Goal: Task Accomplishment & Management: Complete application form

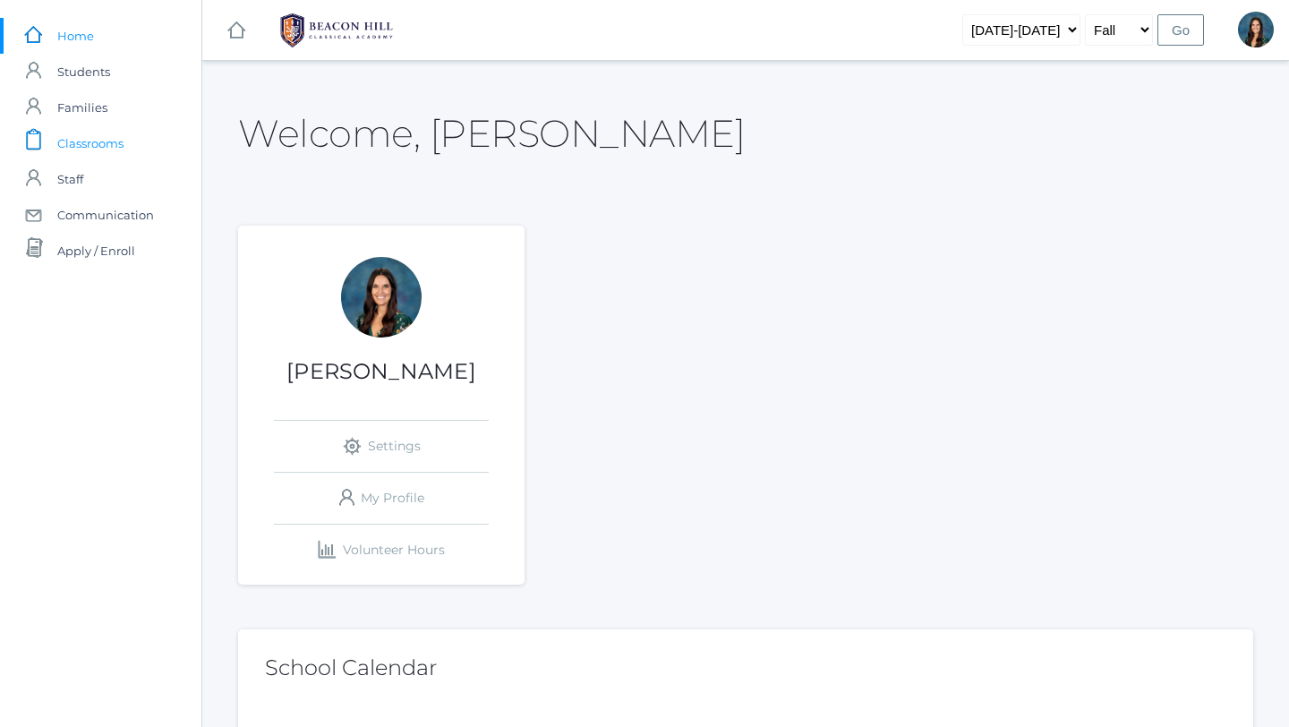
click at [92, 148] on span "Classrooms" at bounding box center [90, 143] width 66 height 36
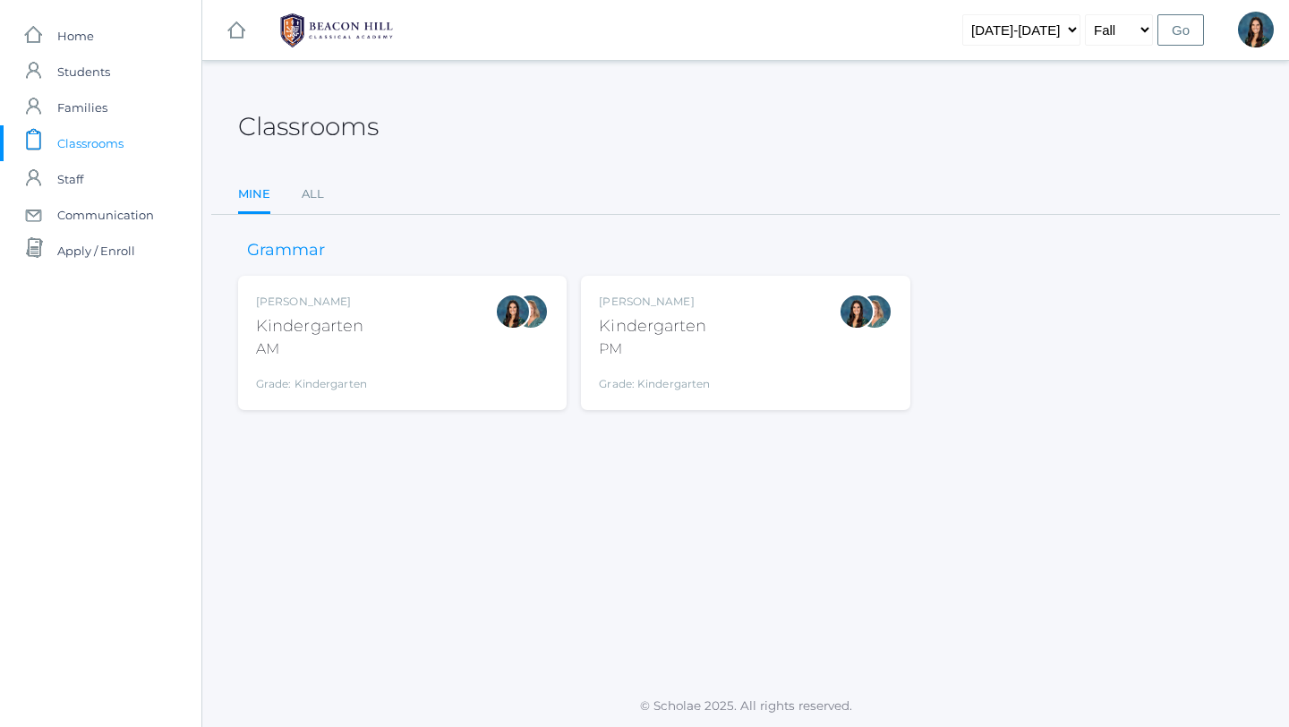
click at [374, 354] on div "Jordyn Dewey Kindergarten AM Grade: Kindergarten *KIND" at bounding box center [402, 343] width 293 height 98
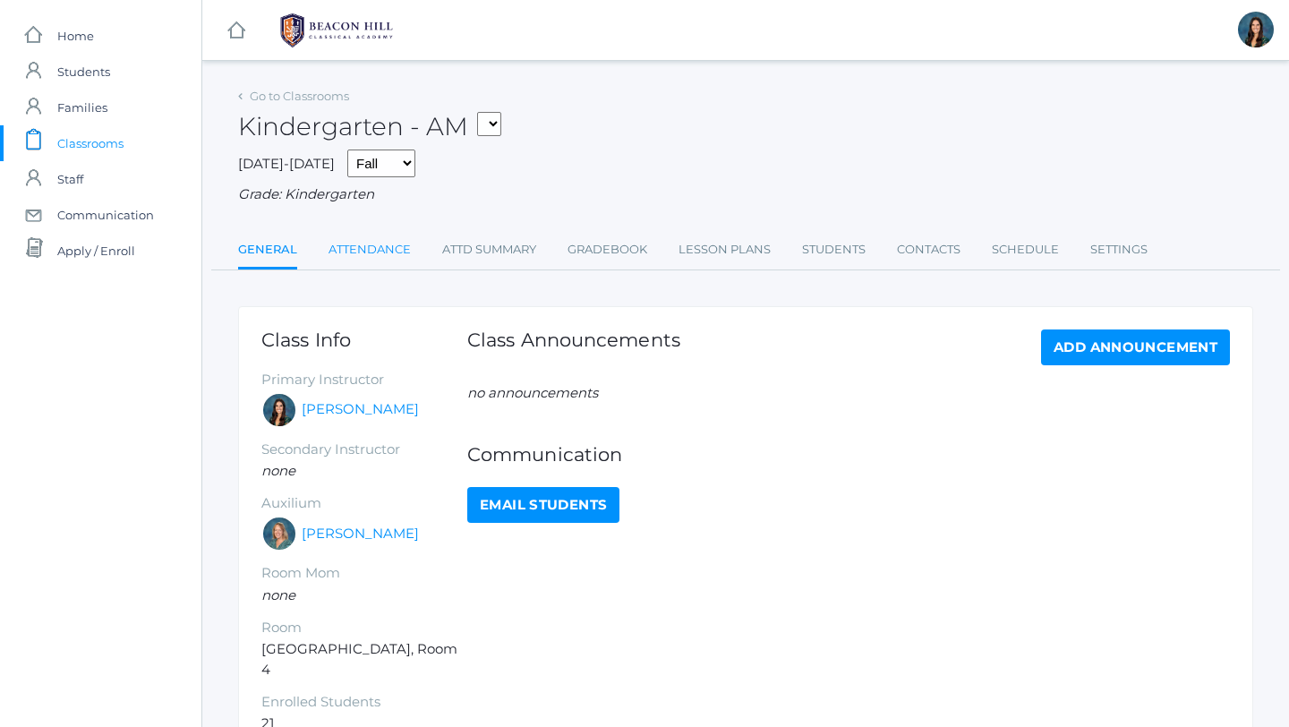
click at [375, 255] on link "Attendance" at bounding box center [370, 250] width 82 height 36
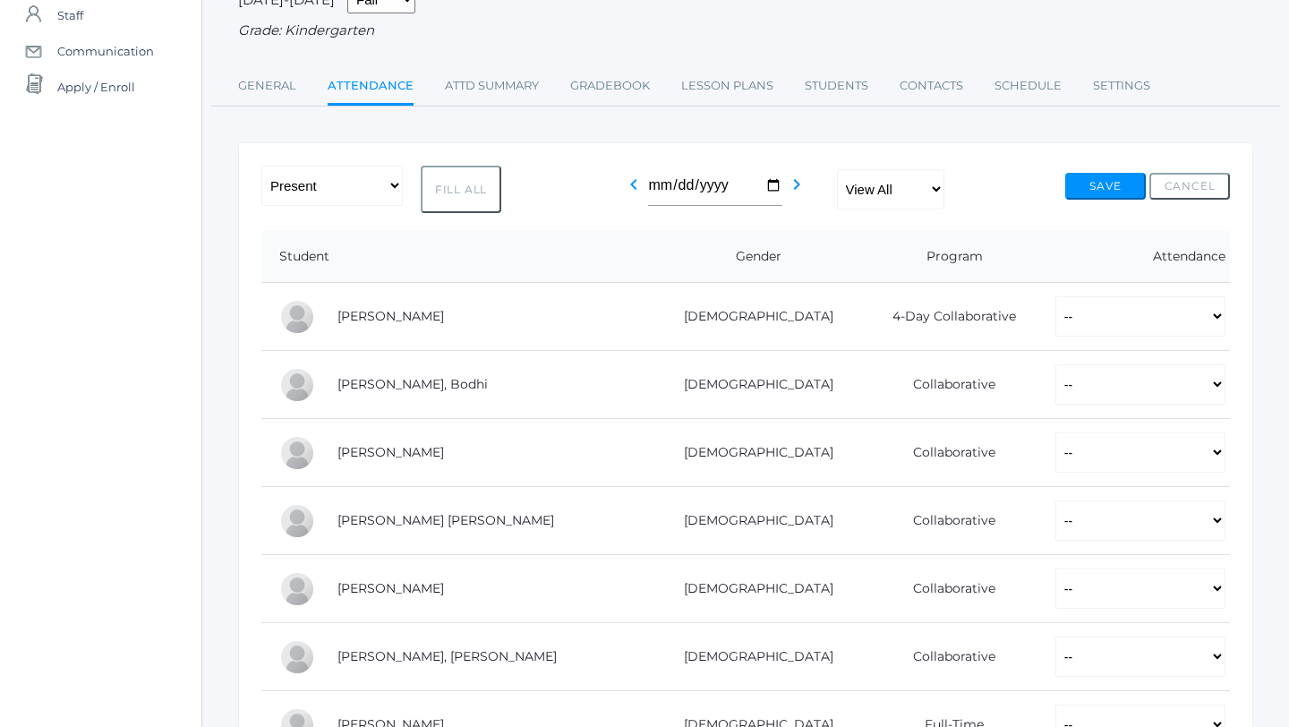
scroll to position [186, 0]
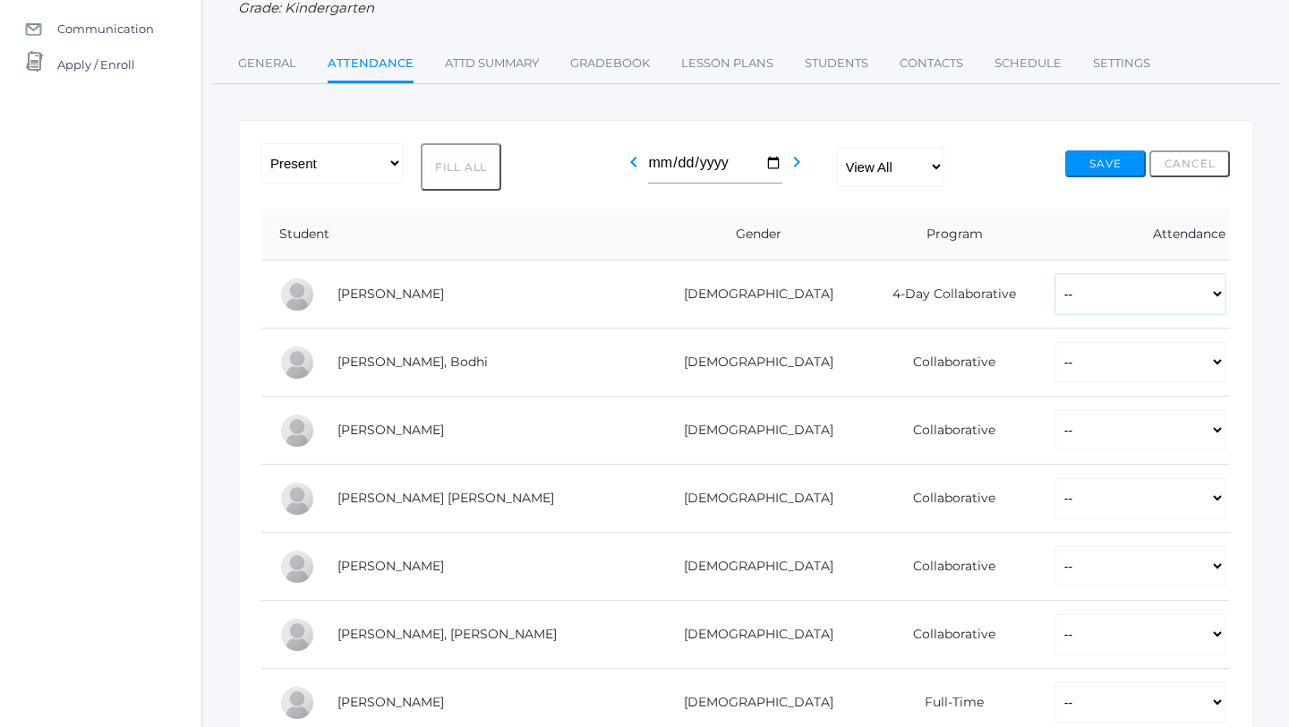
click at [1056, 299] on select "-- Present Present-At-Home Tardy Excused Tardy Unexcused Absent Excused Absent …" at bounding box center [1141, 294] width 170 height 40
select select "P"
click at [1056, 274] on select "-- Present Present-At-Home Tardy Excused Tardy Unexcused Absent Excused Absent …" at bounding box center [1141, 294] width 170 height 40
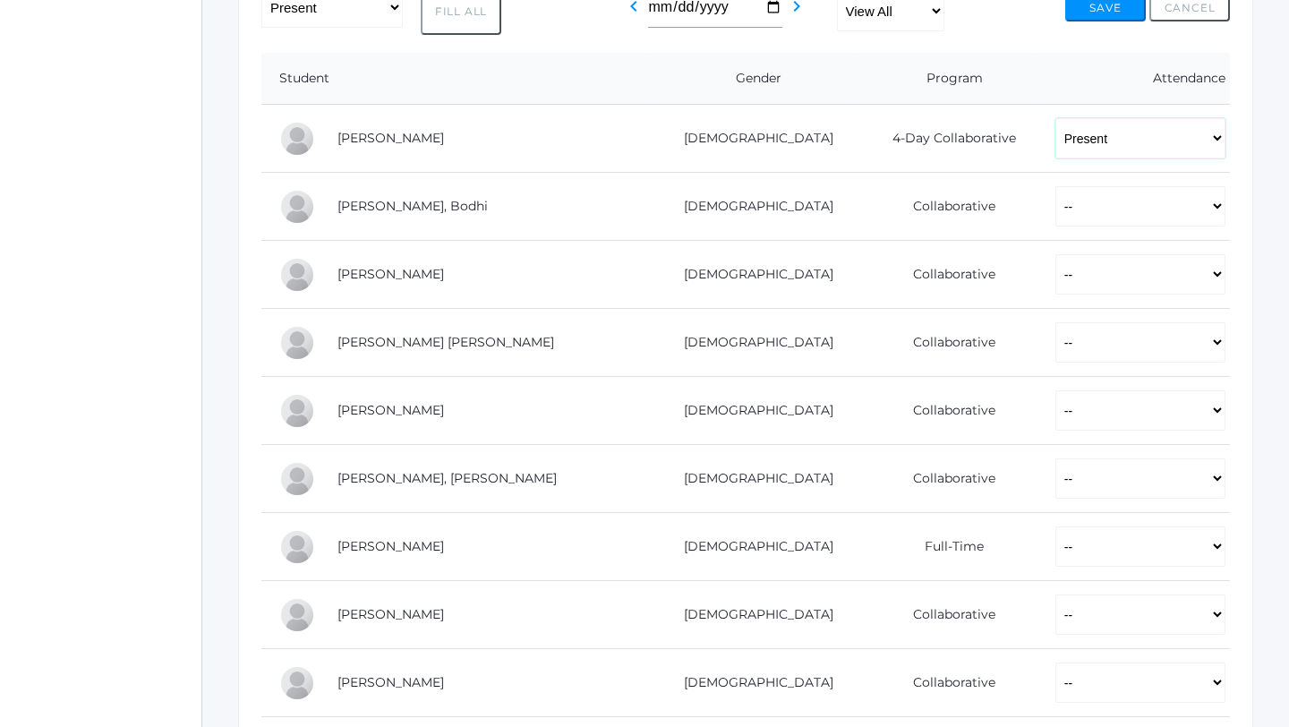
scroll to position [351, 0]
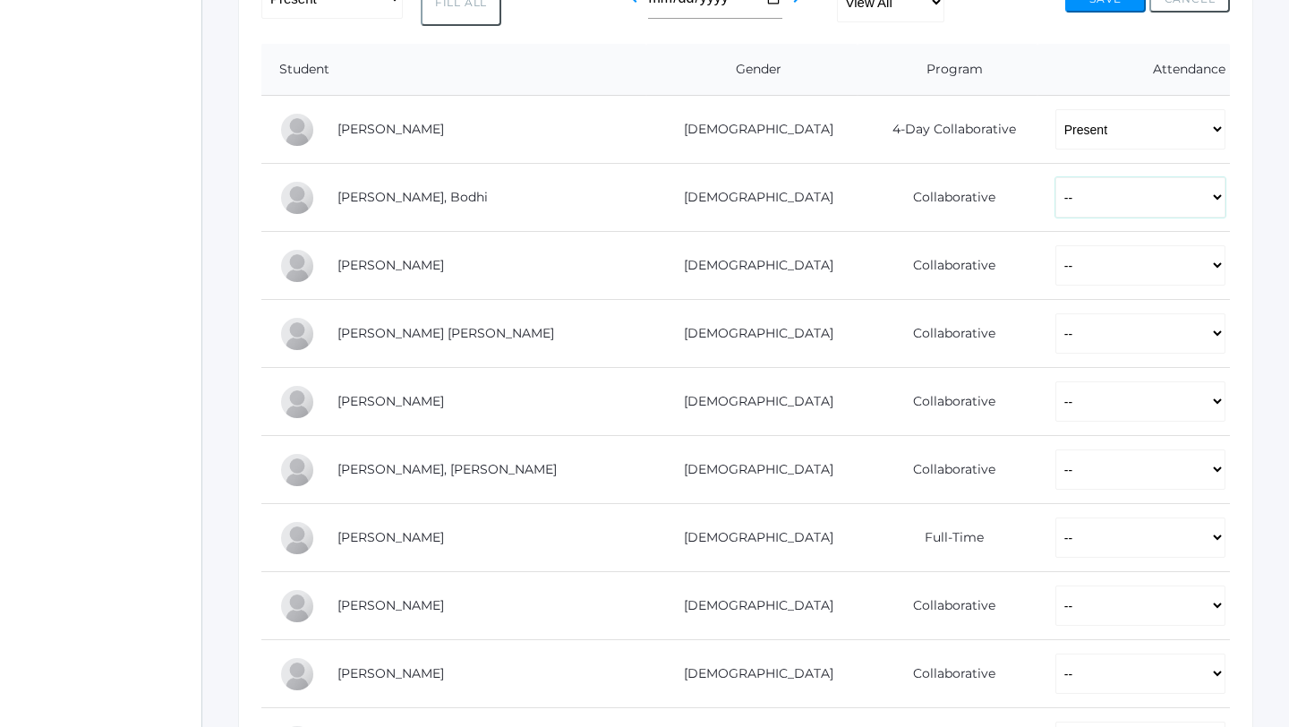
click at [1056, 201] on select "-- Present Present-At-Home Tardy Excused Tardy Unexcused Absent Excused Absent …" at bounding box center [1141, 197] width 170 height 40
select select "P"
click at [1056, 177] on select "-- Present Present-At-Home Tardy Excused Tardy Unexcused Absent Excused Absent …" at bounding box center [1141, 197] width 170 height 40
click at [1056, 270] on select "-- Present Present-At-Home Tardy Excused Tardy Unexcused Absent Excused Absent …" at bounding box center [1141, 265] width 170 height 40
select select "P"
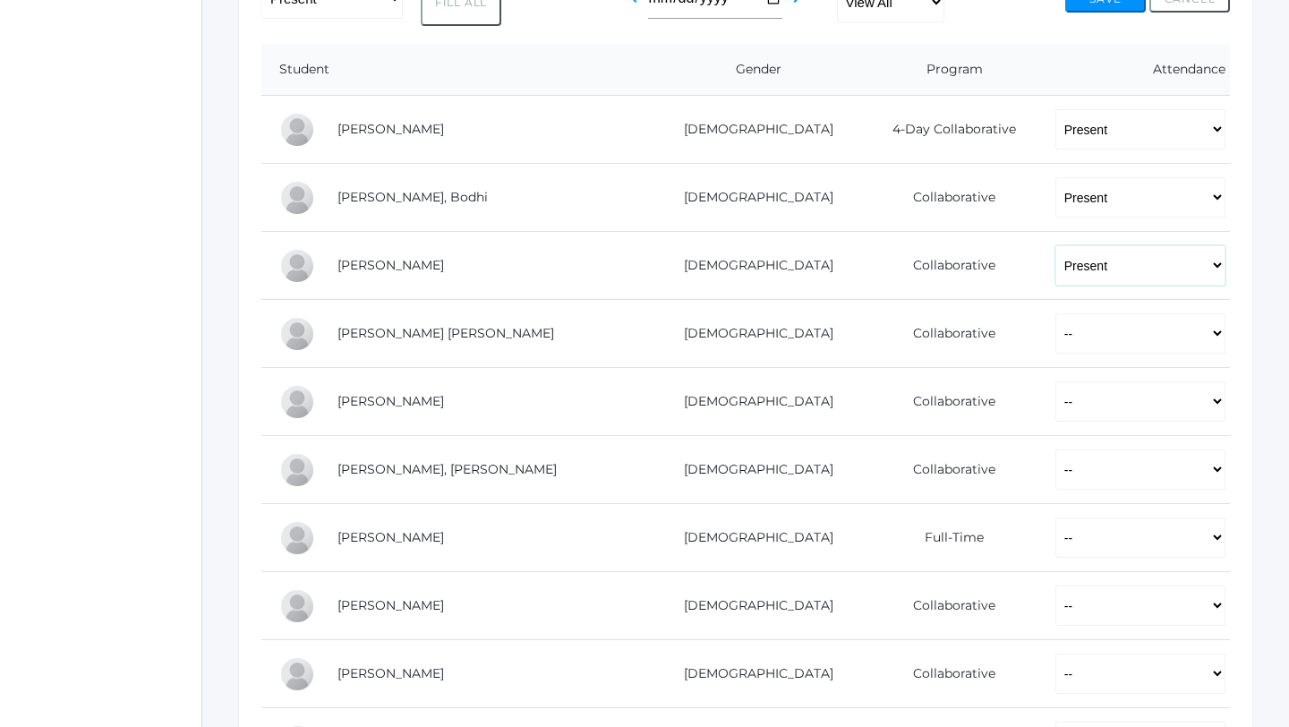
click at [1056, 245] on select "-- Present Present-At-Home Tardy Excused Tardy Unexcused Absent Excused Absent …" at bounding box center [1141, 265] width 170 height 40
click at [1056, 324] on select "-- Present Present-At-Home Tardy Excused Tardy Unexcused Absent Excused Absent …" at bounding box center [1141, 333] width 170 height 40
select select "AU"
click at [1056, 313] on select "-- Present Present-At-Home Tardy Excused Tardy Unexcused Absent Excused Absent …" at bounding box center [1141, 333] width 170 height 40
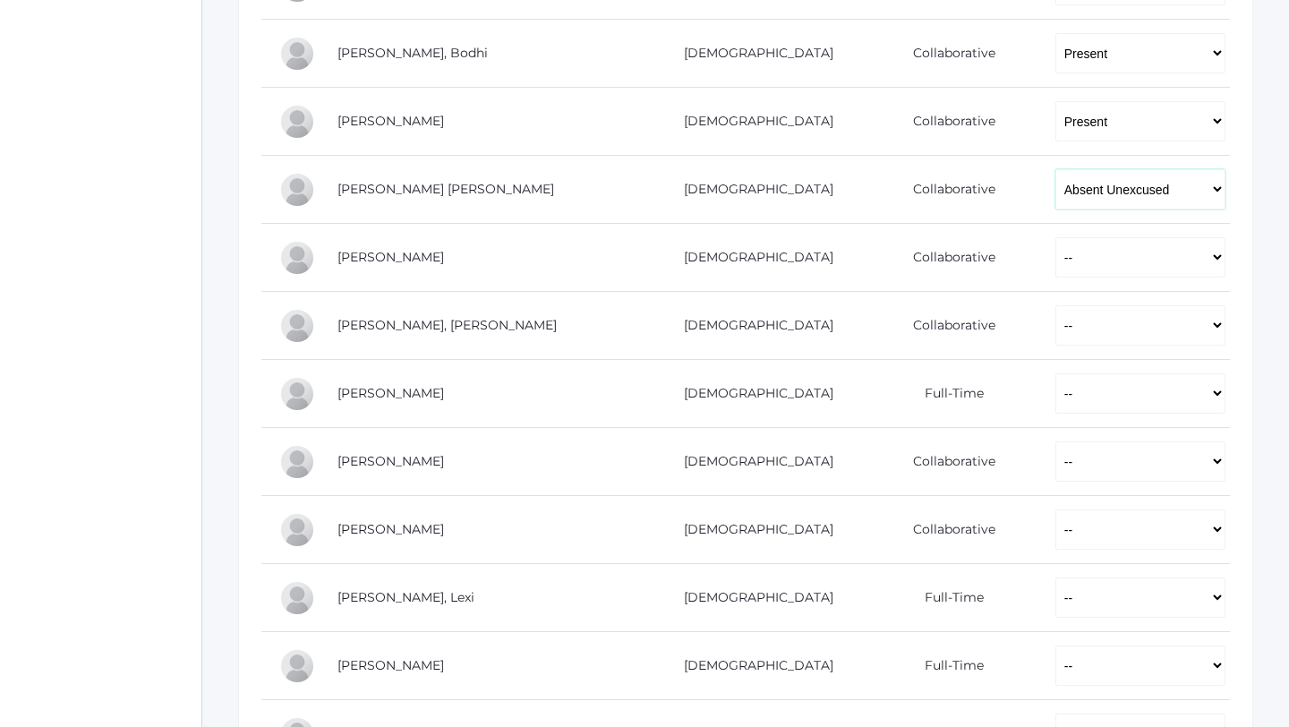
scroll to position [526, 0]
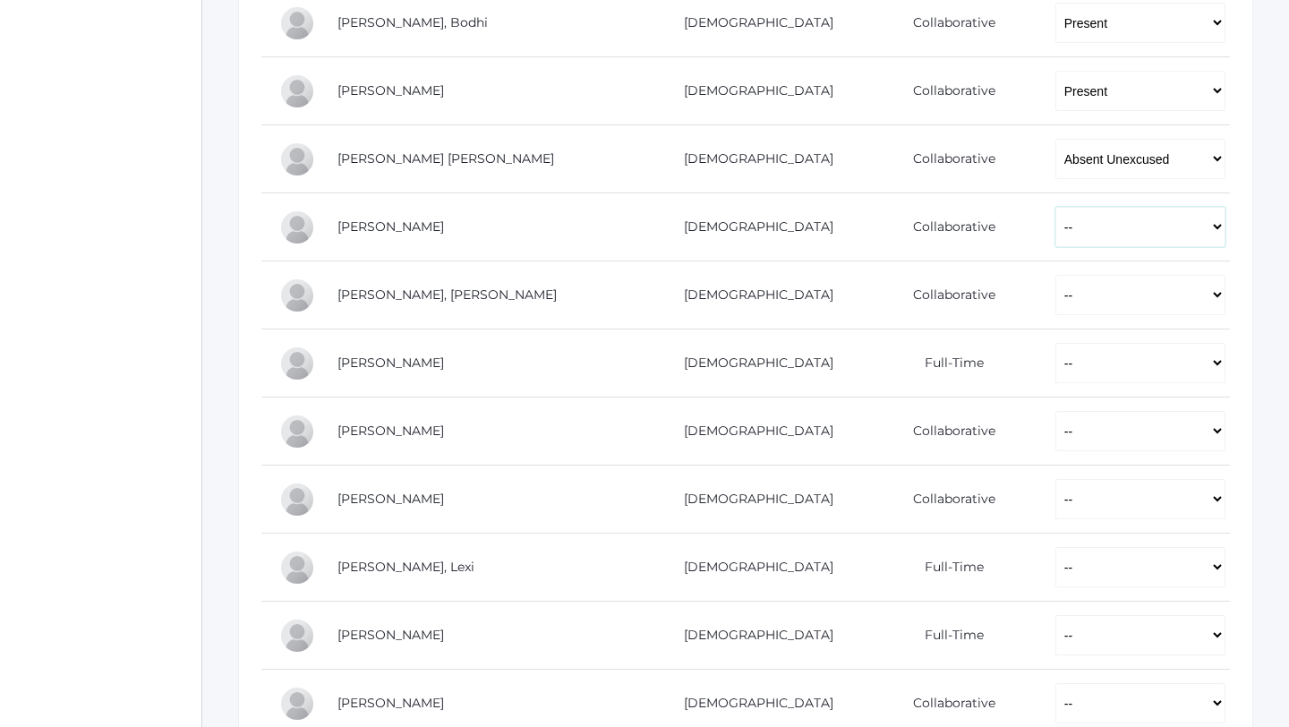
click at [1056, 230] on select "-- Present Present-At-Home Tardy Excused Tardy Unexcused Absent Excused Absent …" at bounding box center [1141, 227] width 170 height 40
select select "P"
click at [1056, 207] on select "-- Present Present-At-Home Tardy Excused Tardy Unexcused Absent Excused Absent …" at bounding box center [1141, 227] width 170 height 40
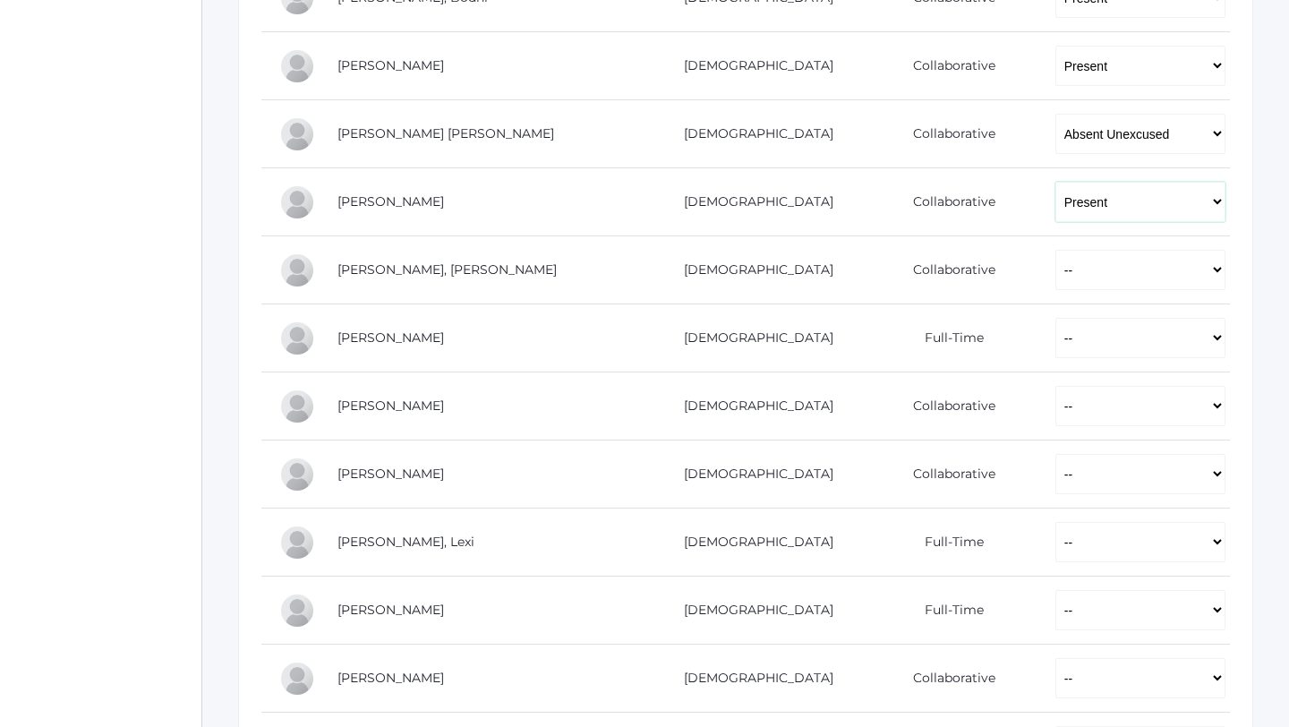
scroll to position [580, 0]
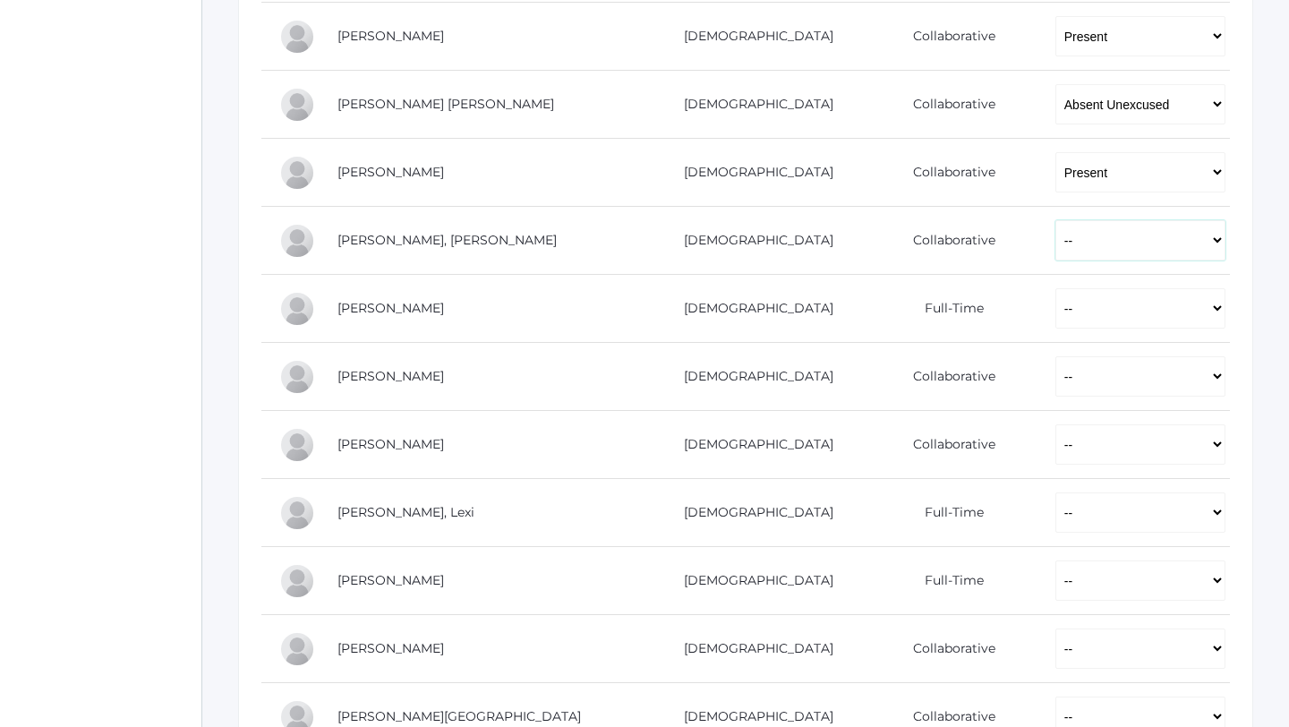
click at [1056, 259] on select "-- Present Present-At-Home Tardy Excused Tardy Unexcused Absent Excused Absent …" at bounding box center [1141, 240] width 170 height 40
select select "P"
click at [1056, 220] on select "-- Present Present-At-Home Tardy Excused Tardy Unexcused Absent Excused Absent …" at bounding box center [1141, 240] width 170 height 40
click at [1056, 307] on select "-- Present Present-At-Home Tardy Excused Tardy Unexcused Absent Excused Absent …" at bounding box center [1141, 308] width 170 height 40
click at [1056, 288] on select "-- Present Present-At-Home Tardy Excused Tardy Unexcused Absent Excused Absent …" at bounding box center [1141, 308] width 170 height 40
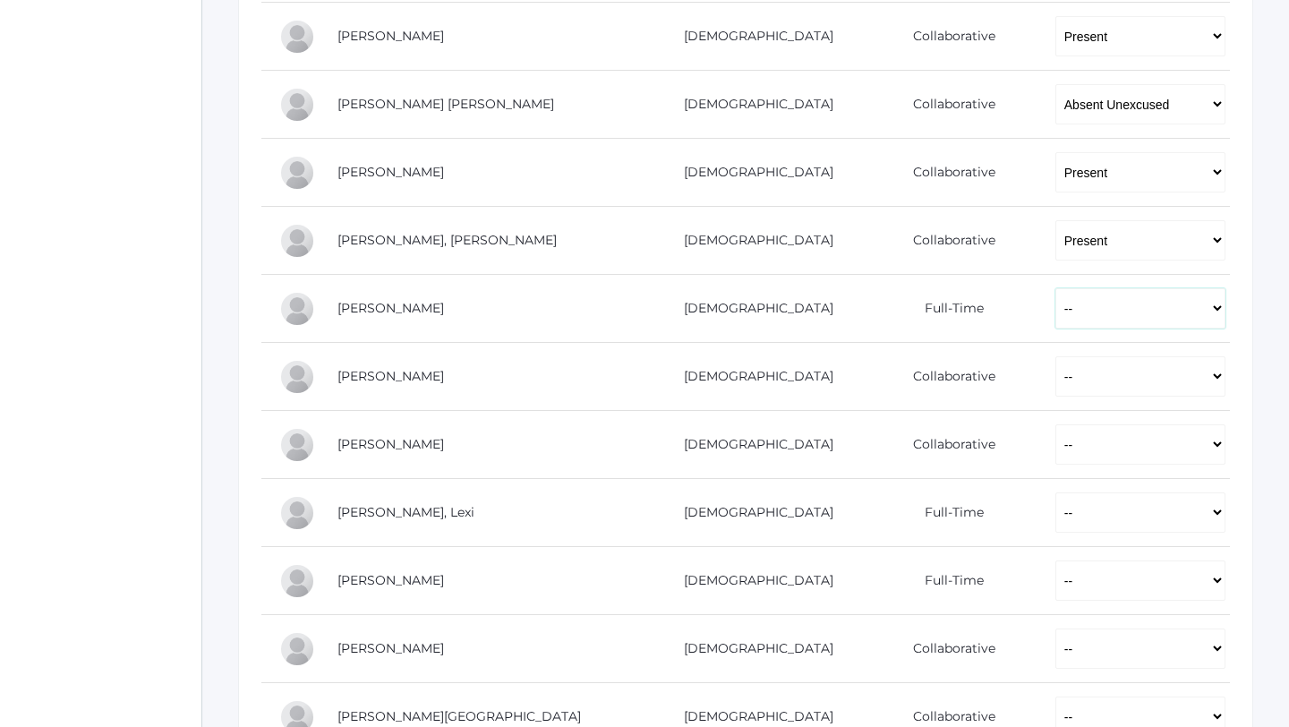
click at [1056, 319] on select "-- Present Present-At-Home Tardy Excused Tardy Unexcused Absent Excused Absent …" at bounding box center [1141, 308] width 170 height 40
select select "P"
click at [1056, 288] on select "-- Present Present-At-Home Tardy Excused Tardy Unexcused Absent Excused Absent …" at bounding box center [1141, 308] width 170 height 40
click at [1056, 384] on select "-- Present Present-At-Home Tardy Excused Tardy Unexcused Absent Excused Absent …" at bounding box center [1141, 376] width 170 height 40
select select "P"
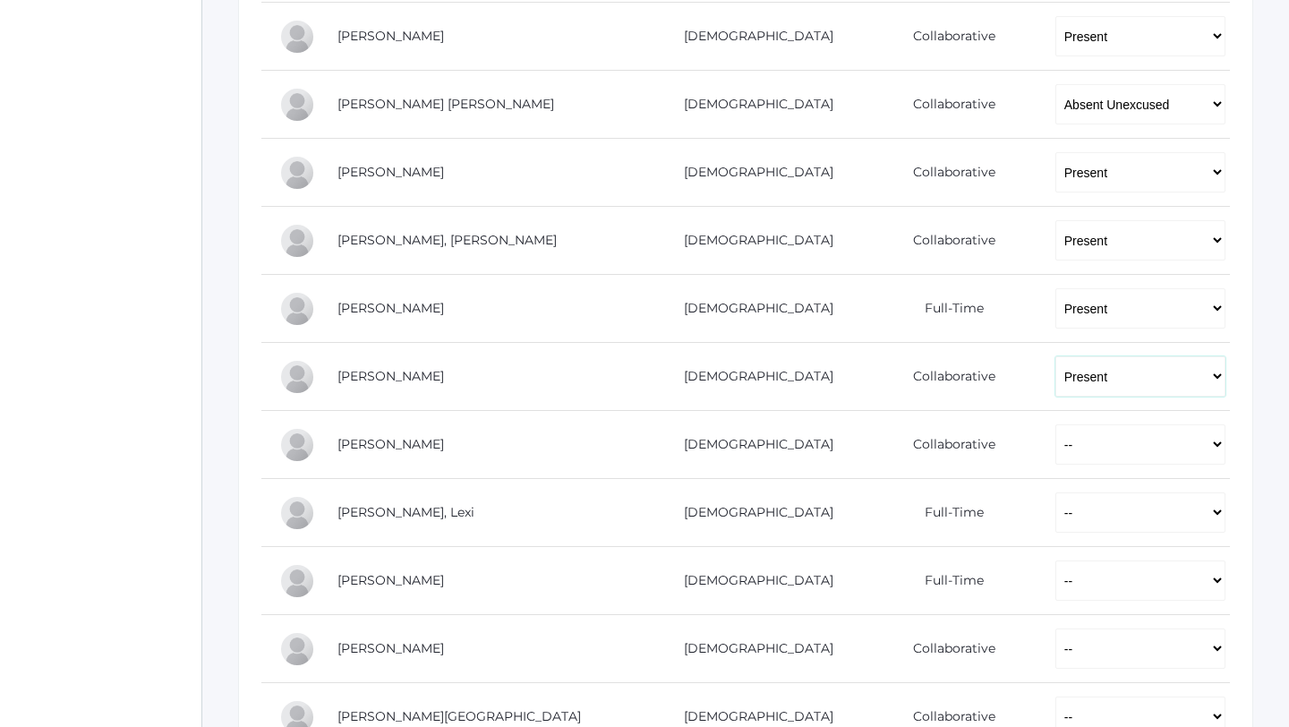
click at [1056, 356] on select "-- Present Present-At-Home Tardy Excused Tardy Unexcused Absent Excused Absent …" at bounding box center [1141, 376] width 170 height 40
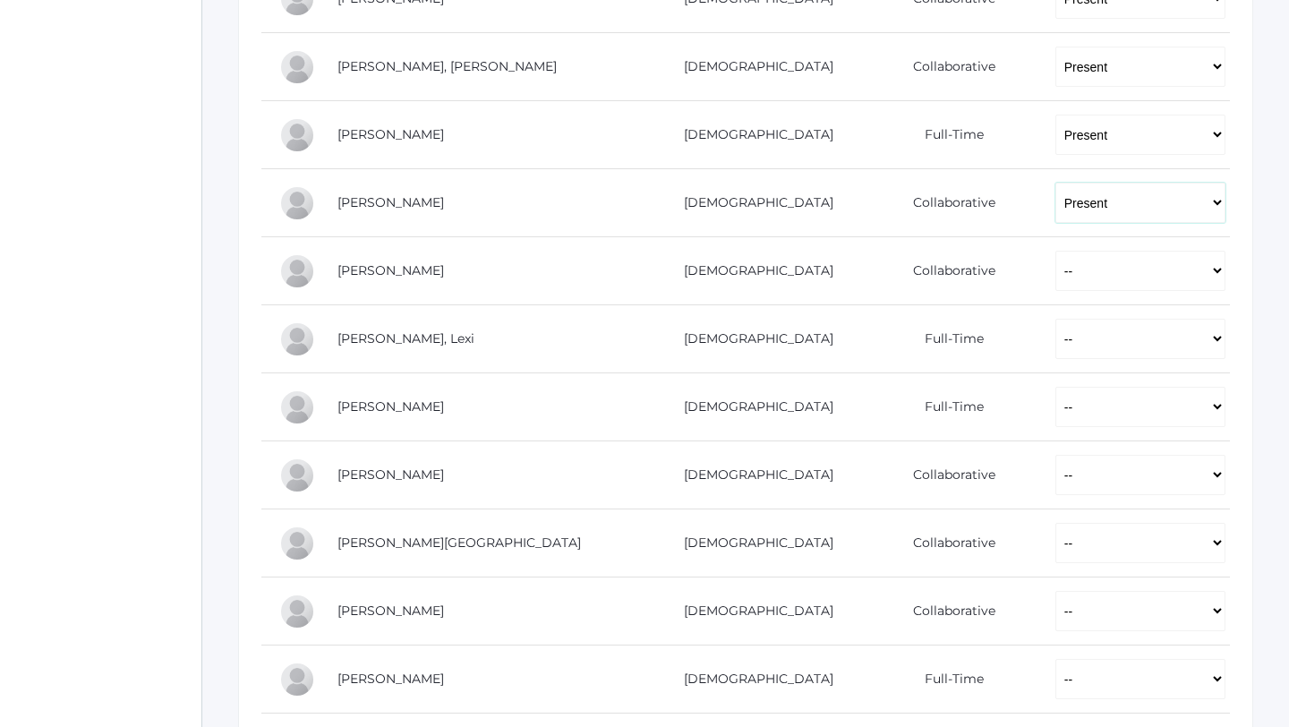
scroll to position [775, 0]
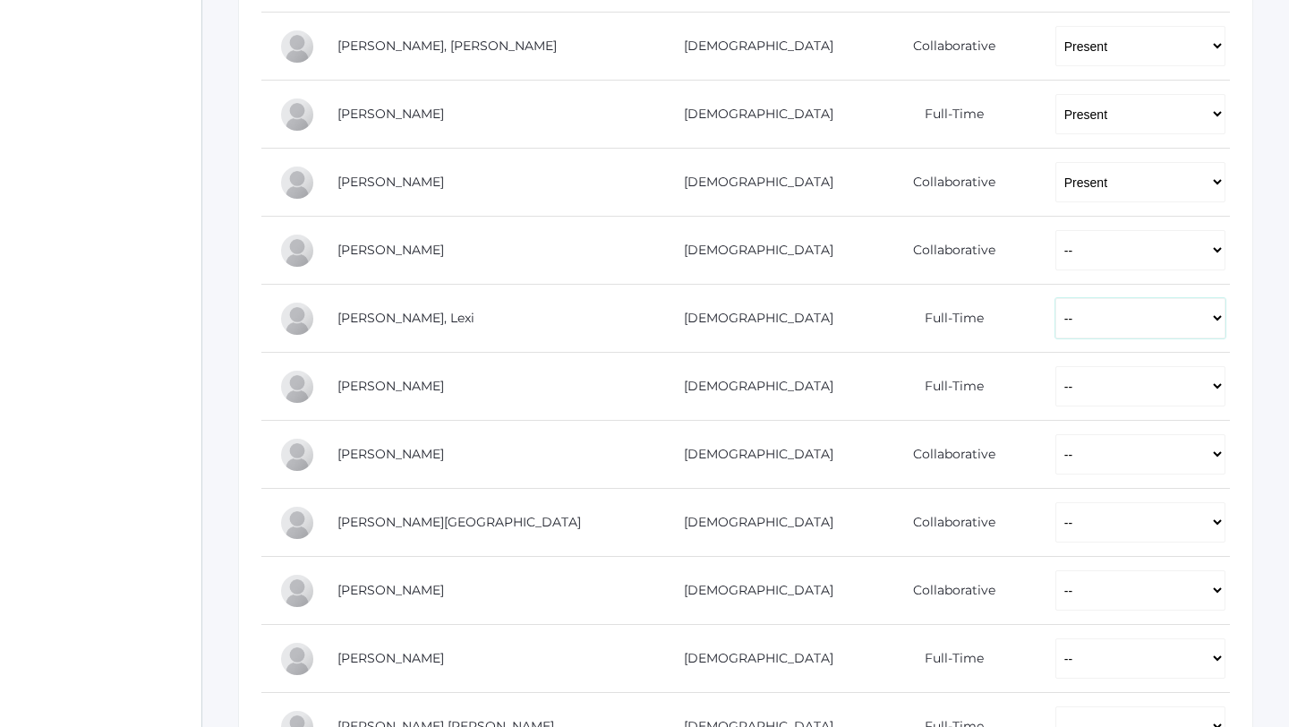
click at [1056, 324] on select "-- Present Present-At-Home Tardy Excused Tardy Unexcused Absent Excused Absent …" at bounding box center [1141, 318] width 170 height 40
select select "P"
click at [1056, 298] on select "-- Present Present-At-Home Tardy Excused Tardy Unexcused Absent Excused Absent …" at bounding box center [1141, 318] width 170 height 40
click at [1056, 381] on select "-- Present Present-At-Home Tardy Excused Tardy Unexcused Absent Excused Absent …" at bounding box center [1141, 386] width 170 height 40
select select "P"
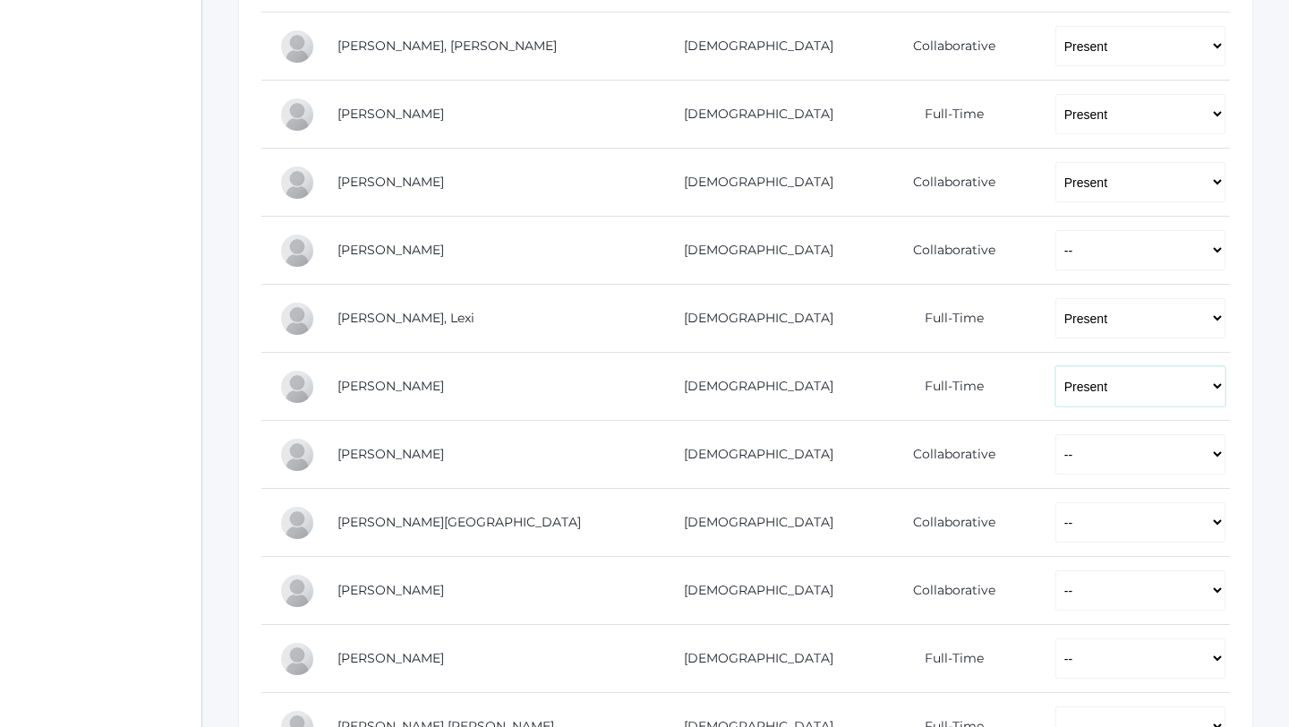
click at [1056, 366] on select "-- Present Present-At-Home Tardy Excused Tardy Unexcused Absent Excused Absent …" at bounding box center [1141, 386] width 170 height 40
click at [1056, 455] on select "-- Present Present-At-Home Tardy Excused Tardy Unexcused Absent Excused Absent …" at bounding box center [1141, 454] width 170 height 40
select select "P"
click at [1056, 434] on select "-- Present Present-At-Home Tardy Excused Tardy Unexcused Absent Excused Absent …" at bounding box center [1141, 454] width 170 height 40
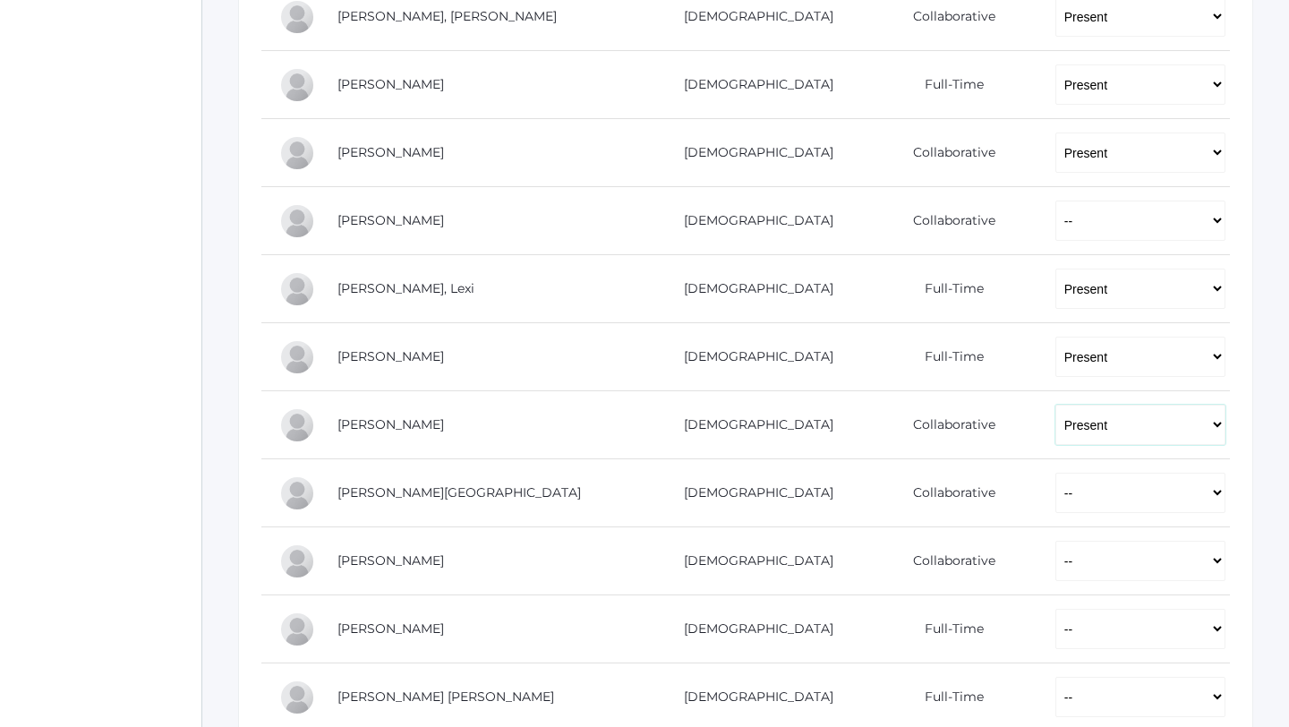
scroll to position [809, 0]
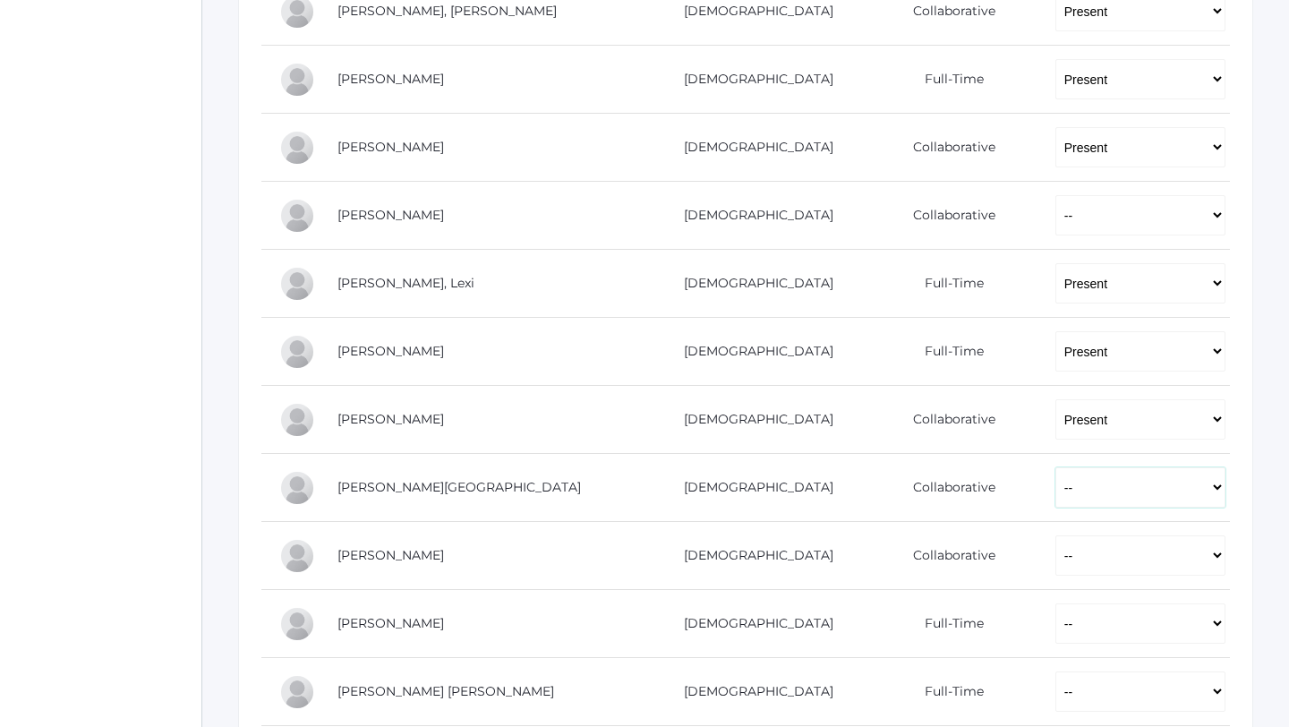
click at [1056, 477] on select "-- Present Present-At-Home Tardy Excused Tardy Unexcused Absent Excused Absent …" at bounding box center [1141, 487] width 170 height 40
select select "P"
click at [1056, 467] on select "-- Present Present-At-Home Tardy Excused Tardy Unexcused Absent Excused Absent …" at bounding box center [1141, 487] width 170 height 40
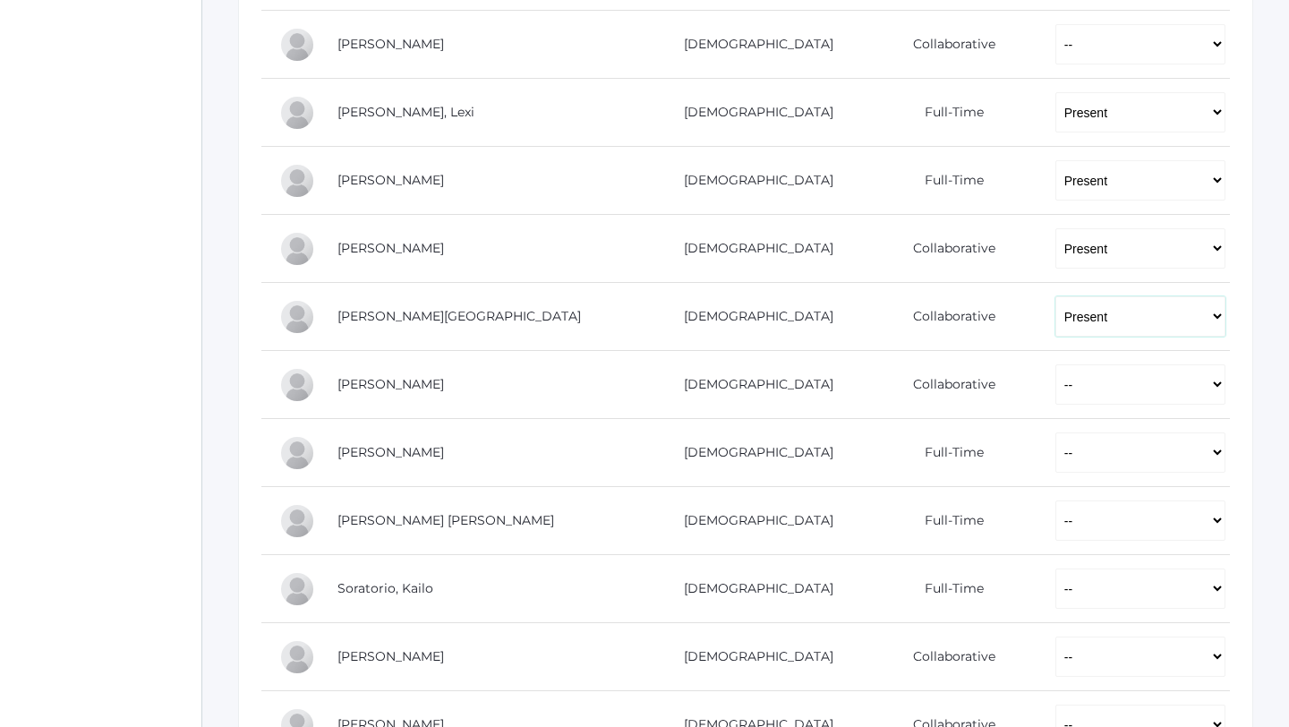
scroll to position [989, 0]
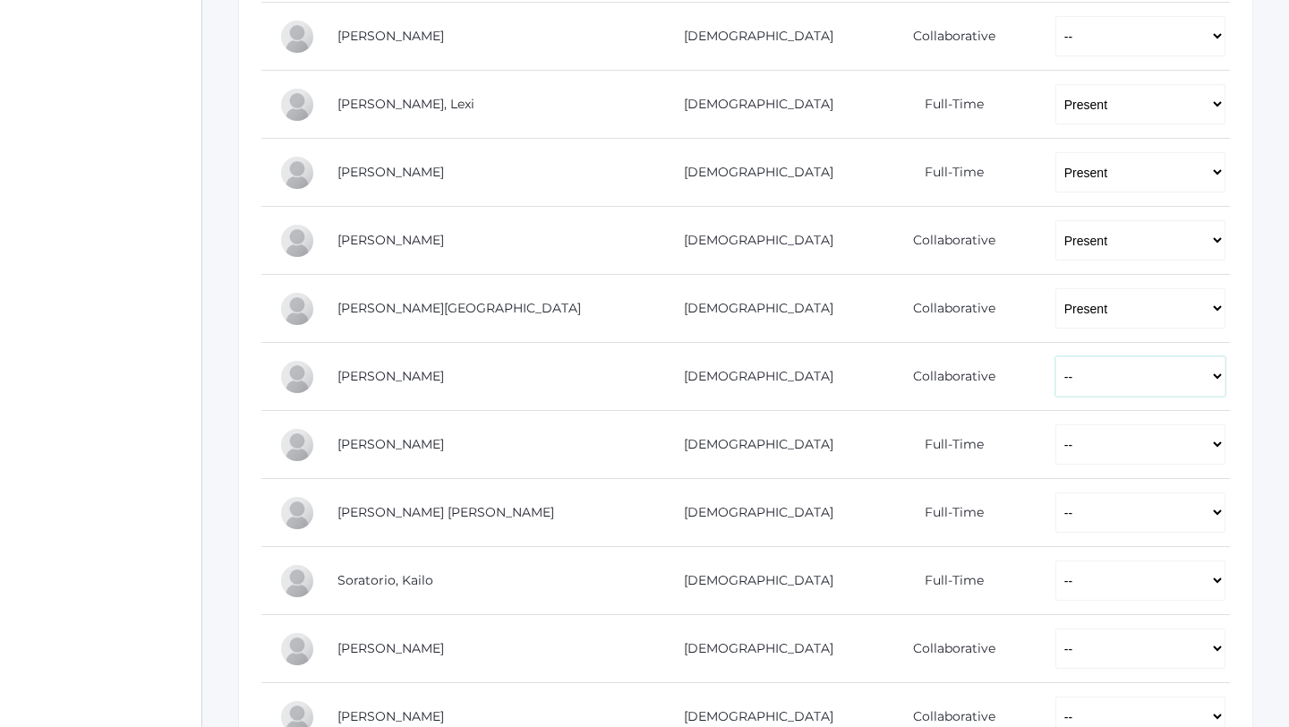
click at [1084, 381] on select "-- Present Present-At-Home Tardy Excused Tardy Unexcused Absent Excused Absent …" at bounding box center [1141, 376] width 170 height 40
select select "P"
click at [1056, 356] on select "-- Present Present-At-Home Tardy Excused Tardy Unexcused Absent Excused Absent …" at bounding box center [1141, 376] width 170 height 40
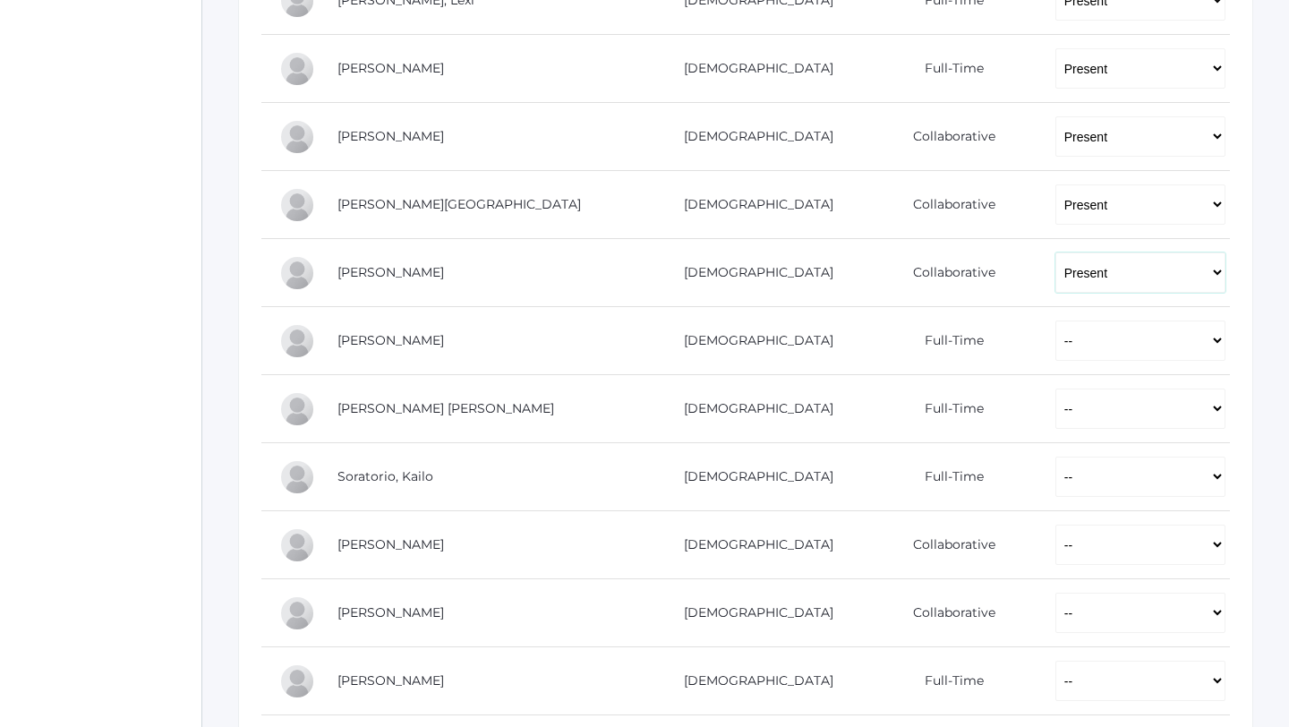
scroll to position [1095, 0]
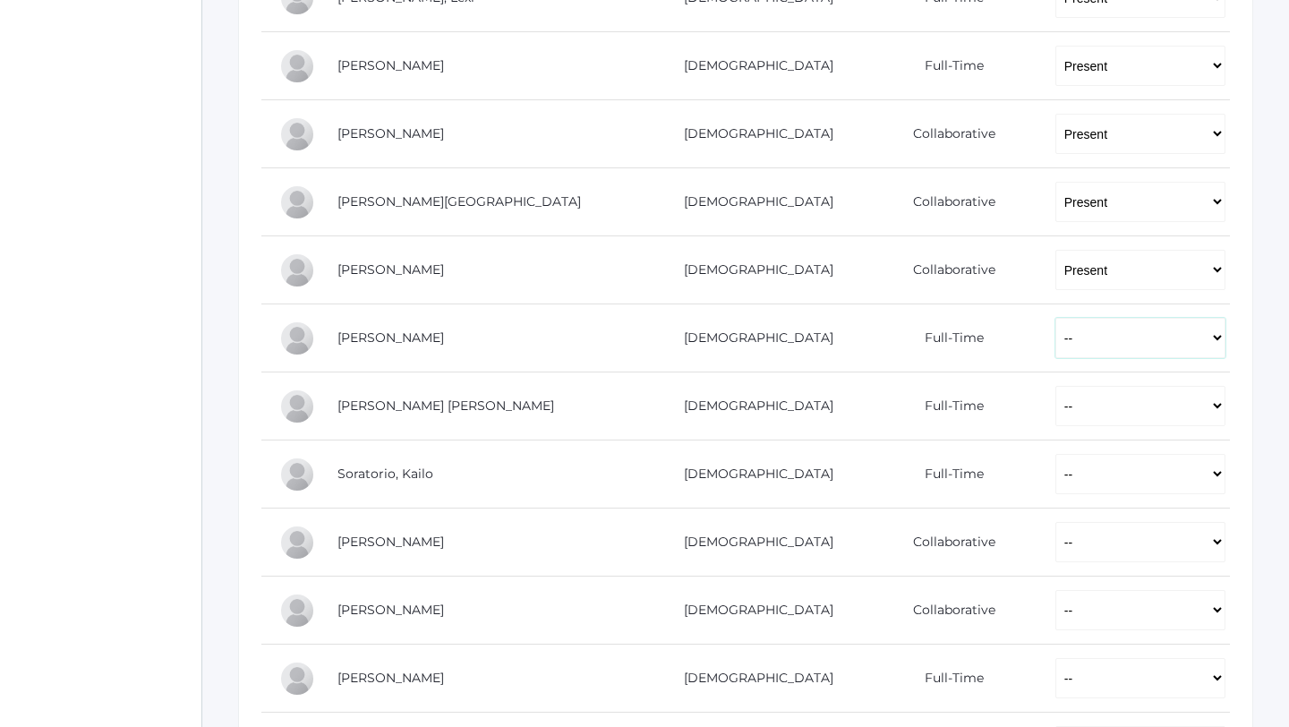
click at [1057, 347] on select "-- Present Present-At-Home Tardy Excused Tardy Unexcused Absent Excused Absent …" at bounding box center [1141, 338] width 170 height 40
select select "P"
click at [1056, 318] on select "-- Present Present-At-Home Tardy Excused Tardy Unexcused Absent Excused Absent …" at bounding box center [1141, 338] width 170 height 40
click at [1059, 401] on select "-- Present Present-At-Home Tardy Excused Tardy Unexcused Absent Excused Absent …" at bounding box center [1141, 406] width 170 height 40
select select "P"
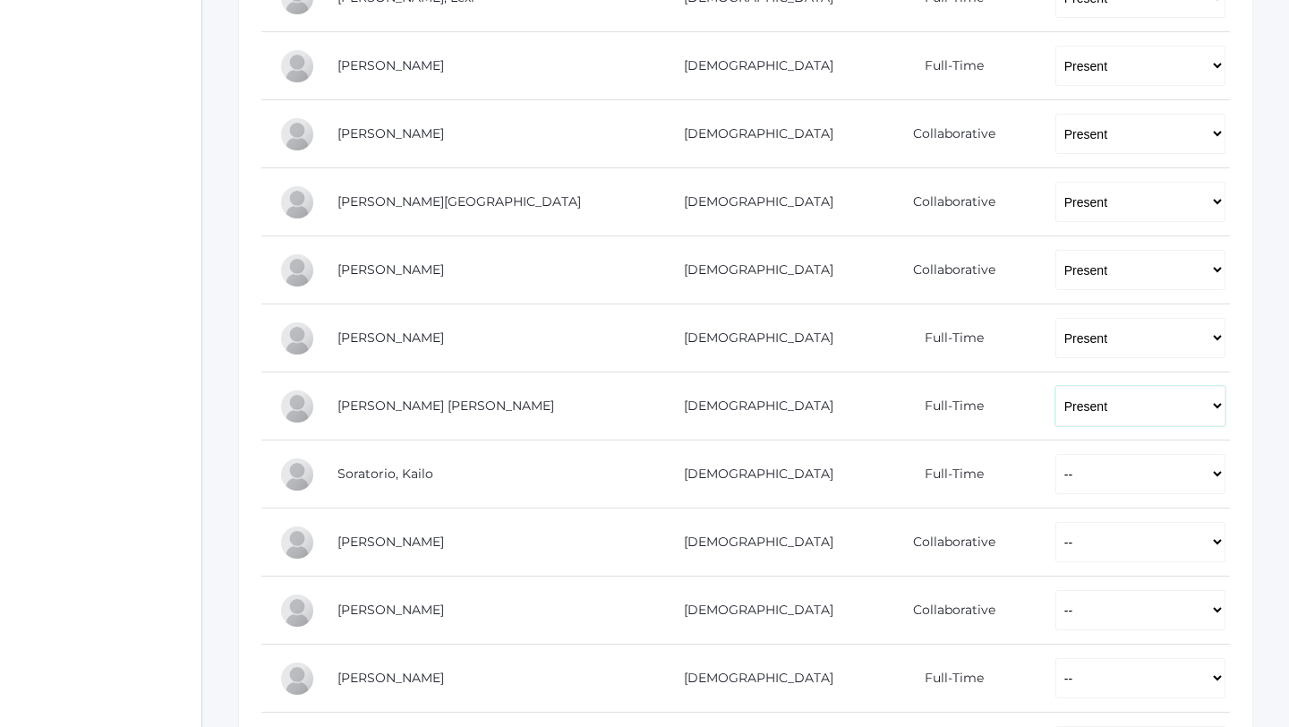
click at [1056, 386] on select "-- Present Present-At-Home Tardy Excused Tardy Unexcused Absent Excused Absent …" at bounding box center [1141, 406] width 170 height 40
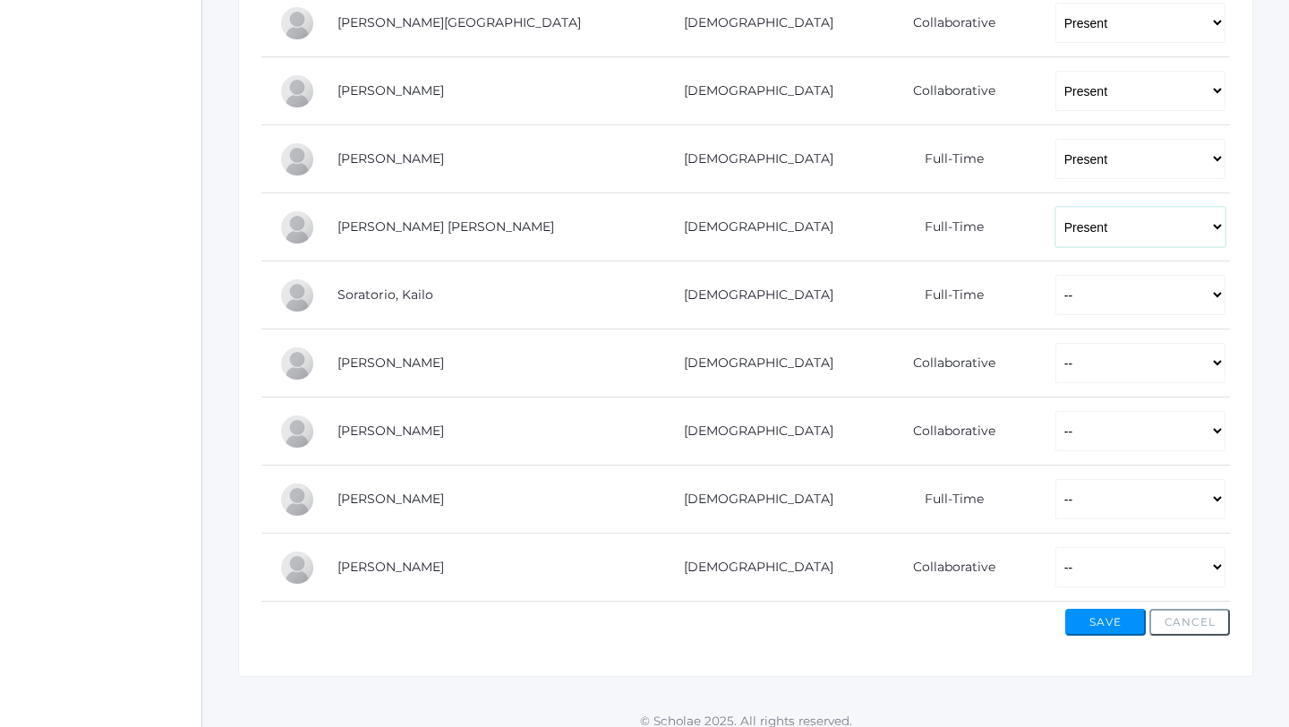
scroll to position [1289, 0]
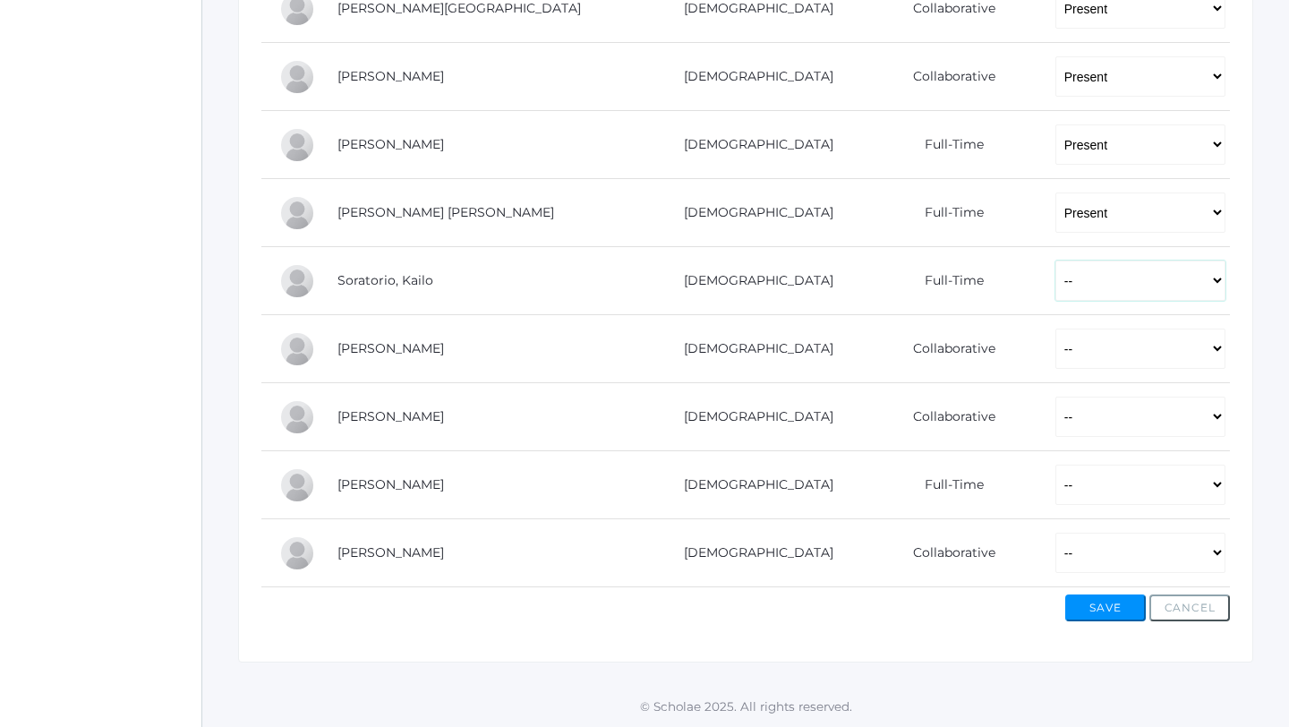
click at [1056, 284] on select "-- Present Present-At-Home Tardy Excused Tardy Unexcused Absent Excused Absent …" at bounding box center [1141, 281] width 170 height 40
select select "P"
click at [1056, 261] on select "-- Present Present-At-Home Tardy Excused Tardy Unexcused Absent Excused Absent …" at bounding box center [1141, 281] width 170 height 40
click at [1056, 406] on select "-- Present Present-At-Home Tardy Excused Tardy Unexcused Absent Excused Absent …" at bounding box center [1141, 417] width 170 height 40
select select "P"
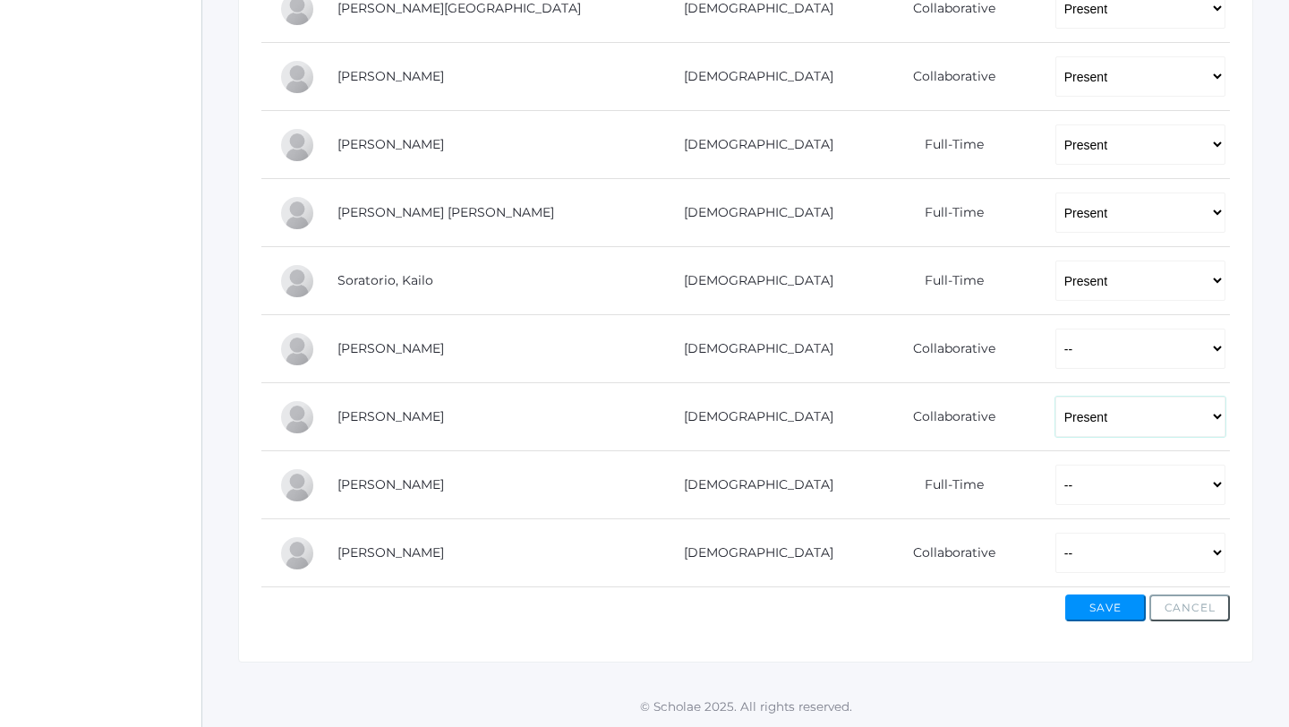
click at [1056, 397] on select "-- Present Present-At-Home Tardy Excused Tardy Unexcused Absent Excused Absent …" at bounding box center [1141, 417] width 170 height 40
click at [1056, 488] on select "-- Present Present-At-Home Tardy Excused Tardy Unexcused Absent Excused Absent …" at bounding box center [1141, 485] width 170 height 40
select select "AU"
click at [1056, 465] on select "-- Present Present-At-Home Tardy Excused Tardy Unexcused Absent Excused Absent …" at bounding box center [1141, 485] width 170 height 40
click at [1056, 558] on select "-- Present Present-At-Home Tardy Excused Tardy Unexcused Absent Excused Absent …" at bounding box center [1141, 553] width 170 height 40
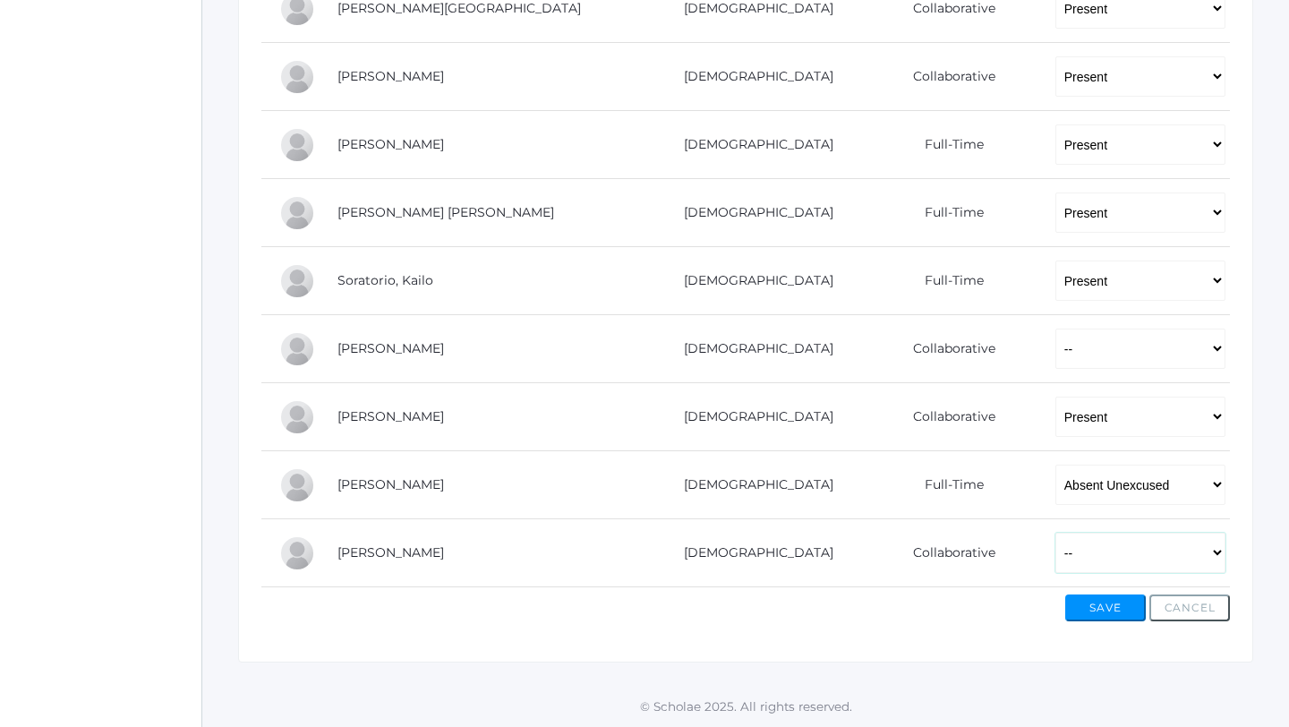
select select "P"
click at [1056, 533] on select "-- Present Present-At-Home Tardy Excused Tardy Unexcused Absent Excused Absent …" at bounding box center [1141, 553] width 170 height 40
click at [1106, 610] on button "Save" at bounding box center [1106, 608] width 81 height 27
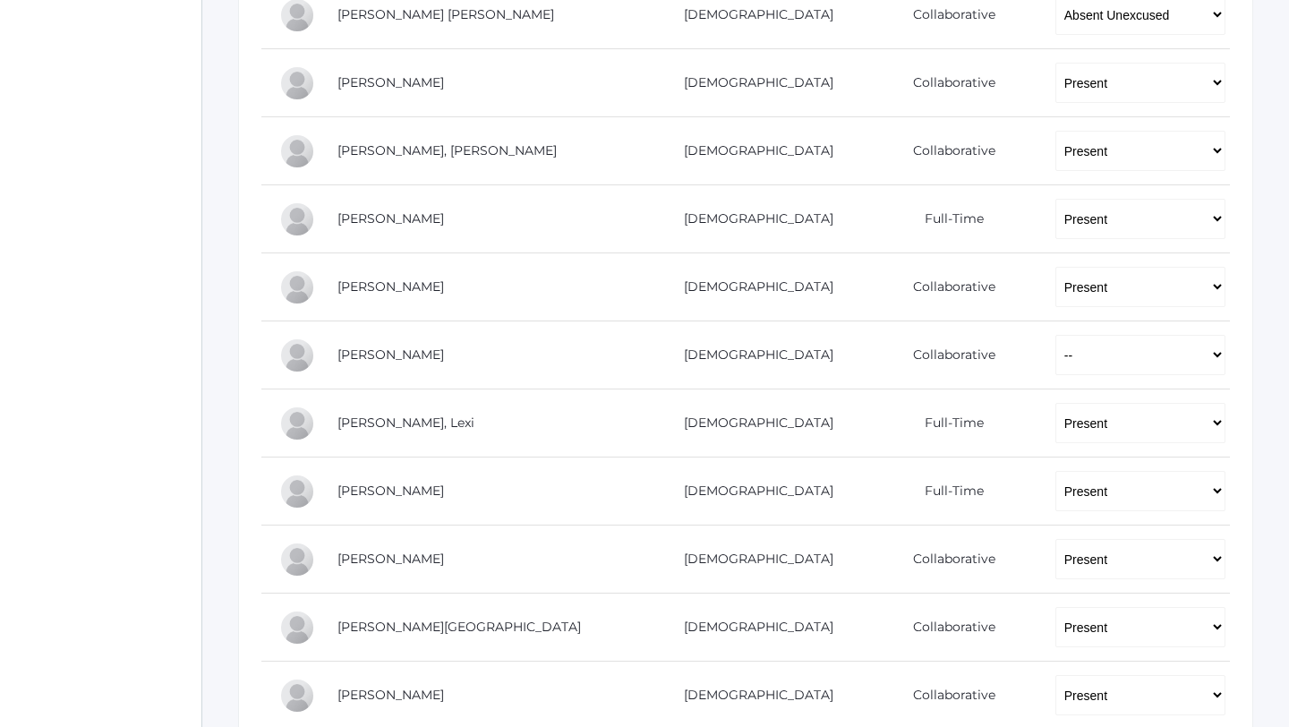
scroll to position [569, 0]
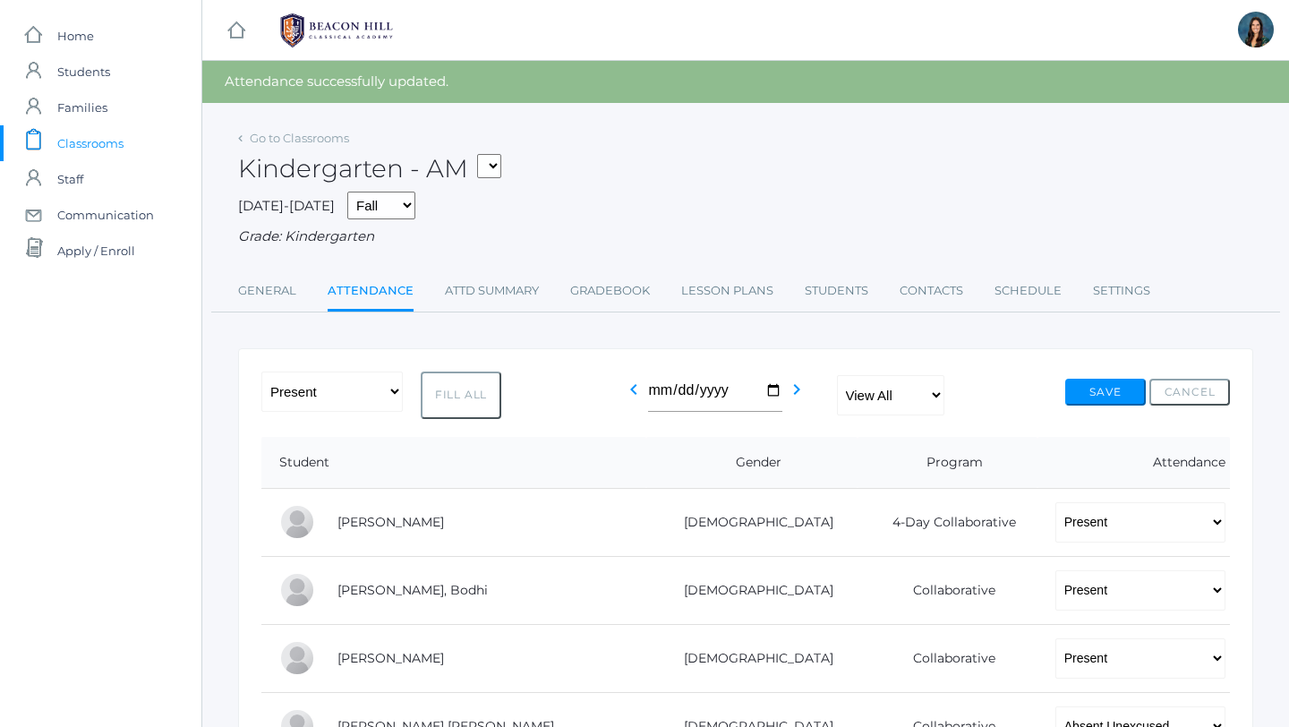
click at [498, 174] on select "*KIND - Kindergarten AM *KIND - Kindergarten PM" at bounding box center [489, 166] width 24 height 24
select select "2131"
click at [483, 154] on select "*KIND - Kindergarten AM *KIND - Kindergarten PM" at bounding box center [489, 166] width 24 height 24
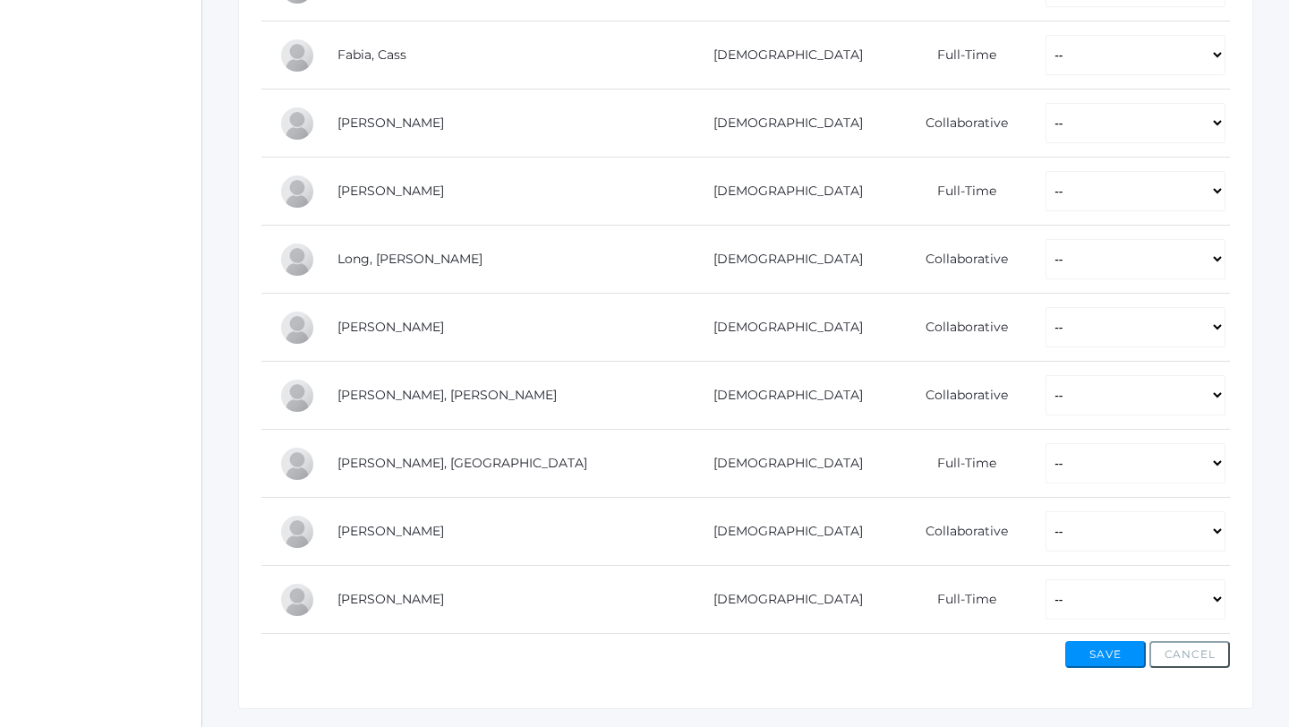
scroll to position [983, 0]
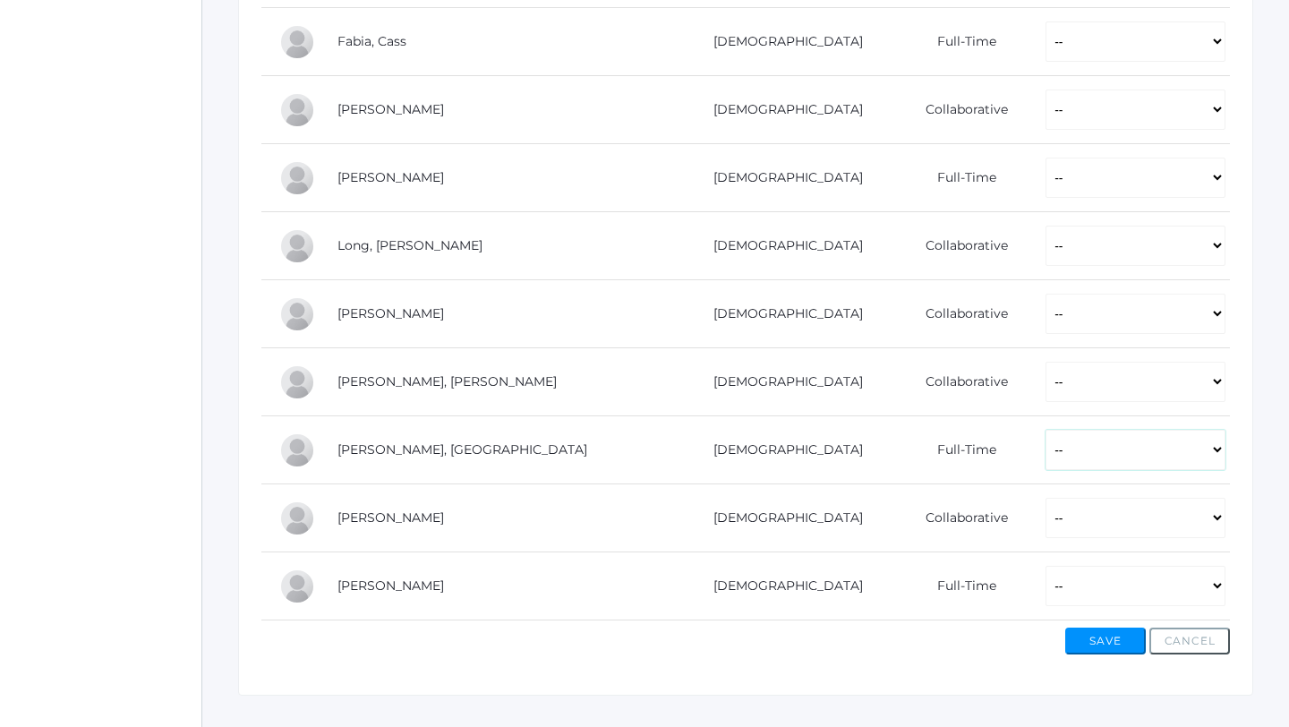
click at [1046, 462] on select "-- Present Present-At-Home Tardy Excused Tardy Unexcused Absent Excused Absent …" at bounding box center [1136, 450] width 180 height 40
select select "P"
click at [1046, 430] on select "-- Present Present-At-Home Tardy Excused Tardy Unexcused Absent Excused Absent …" at bounding box center [1136, 450] width 180 height 40
click at [1103, 651] on button "Save" at bounding box center [1106, 641] width 81 height 27
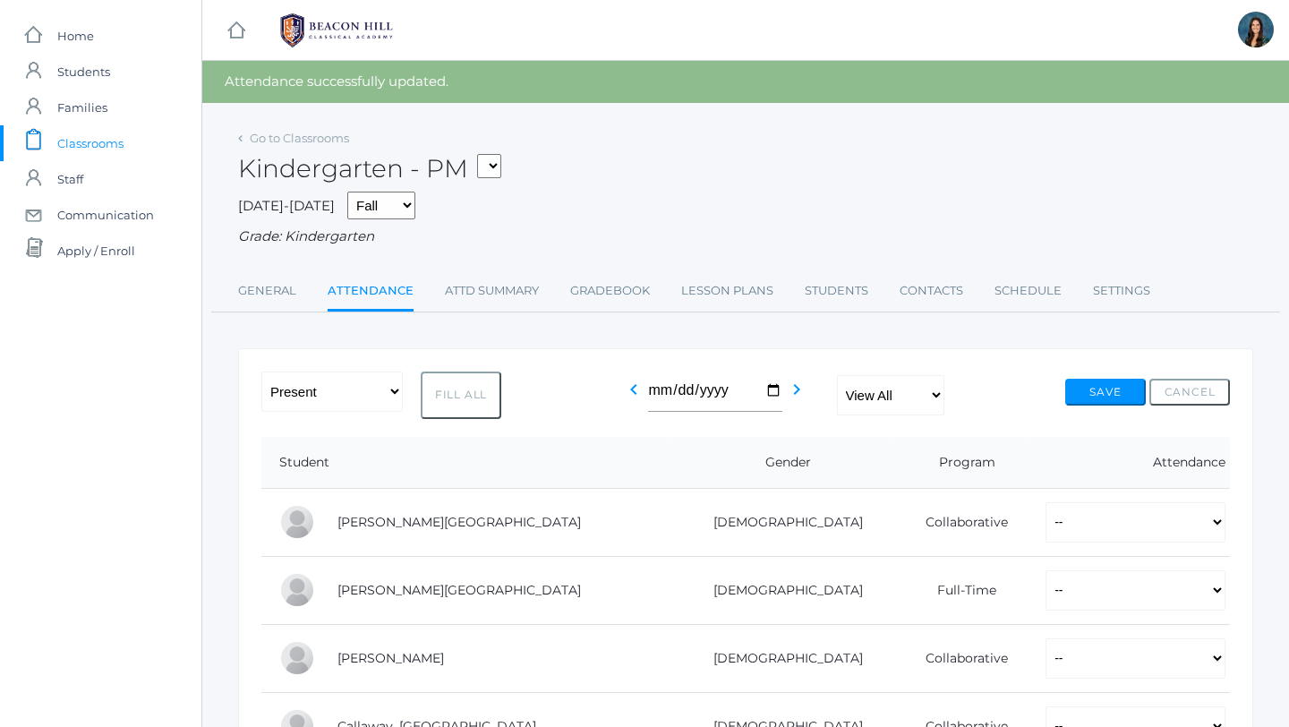
click at [484, 162] on select "*KIND - Kindergarten AM *KIND - Kindergarten PM" at bounding box center [489, 166] width 24 height 24
select select "1957"
click at [483, 154] on select "*KIND - Kindergarten AM *KIND - Kindergarten PM" at bounding box center [489, 166] width 24 height 24
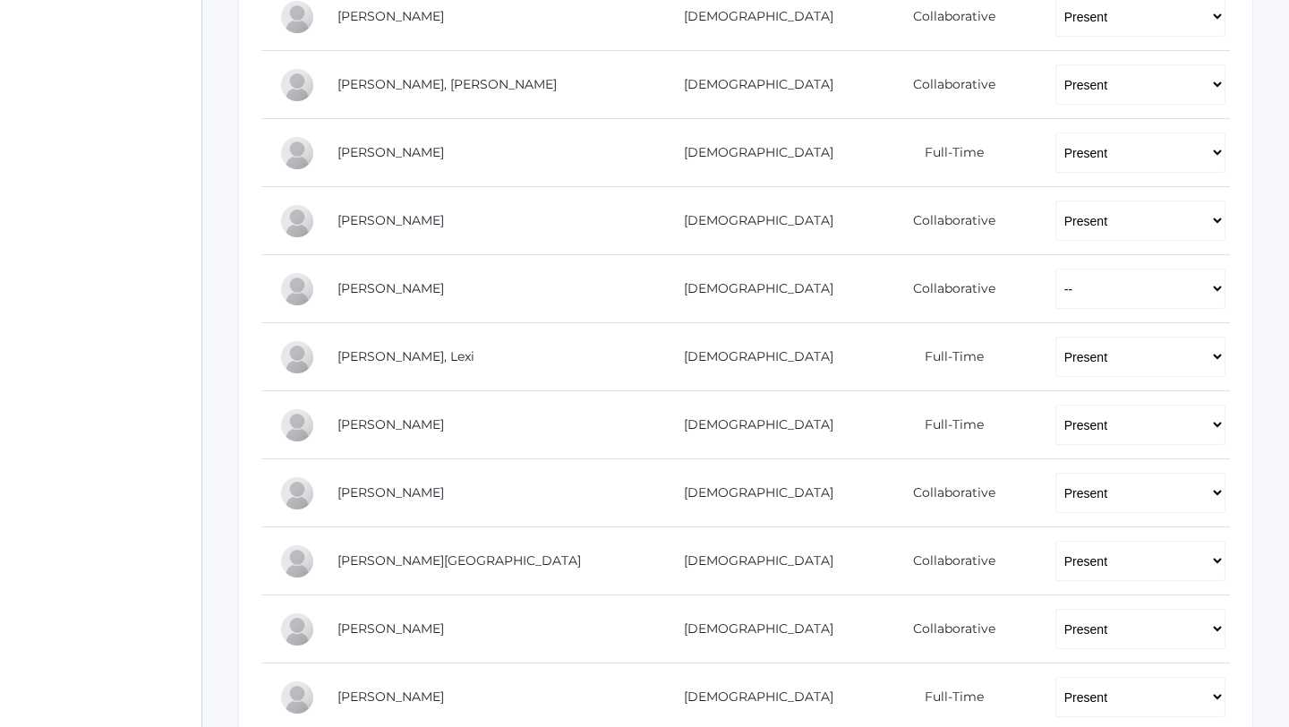
scroll to position [1289, 0]
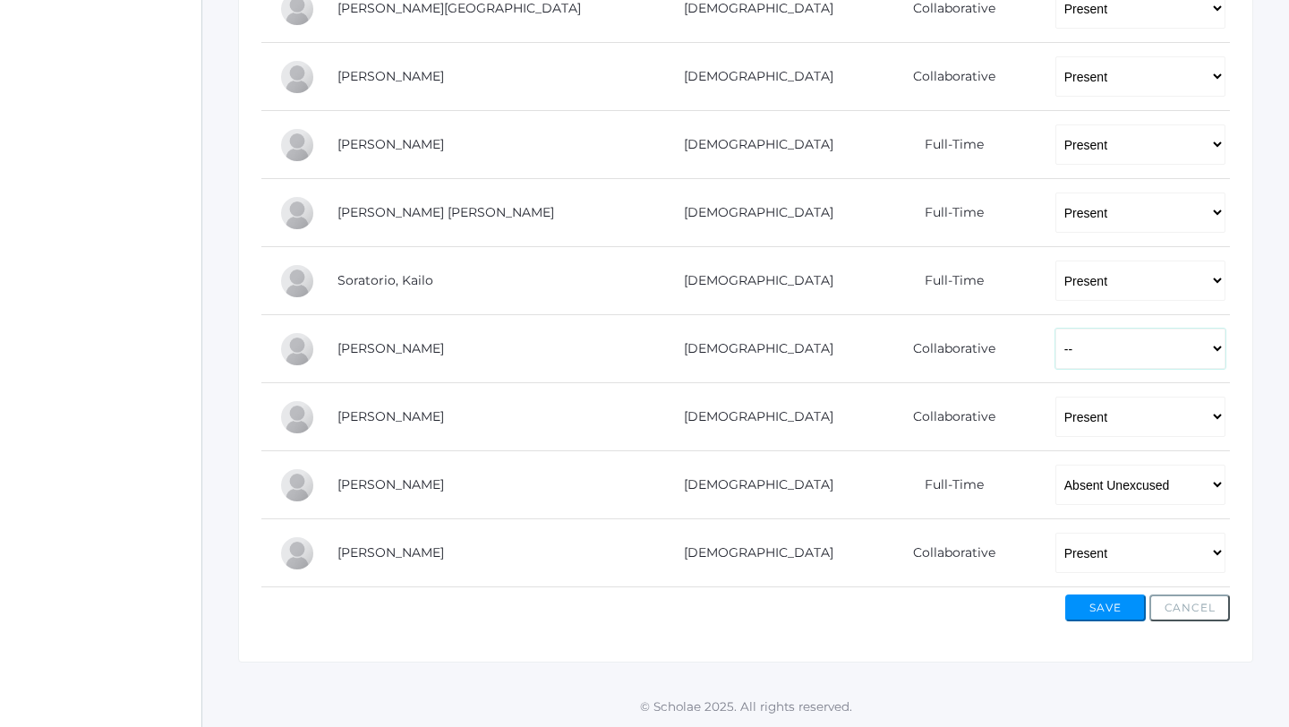
click at [1086, 354] on select "-- Present Present-At-Home Tardy Excused Tardy Unexcused Absent Excused Absent …" at bounding box center [1141, 349] width 170 height 40
select select "AE"
click at [1056, 329] on select "-- Present Present-At-Home Tardy Excused Tardy Unexcused Absent Excused Absent …" at bounding box center [1141, 349] width 170 height 40
click at [1100, 610] on button "Save" at bounding box center [1106, 608] width 81 height 27
